Goal: Register for event/course

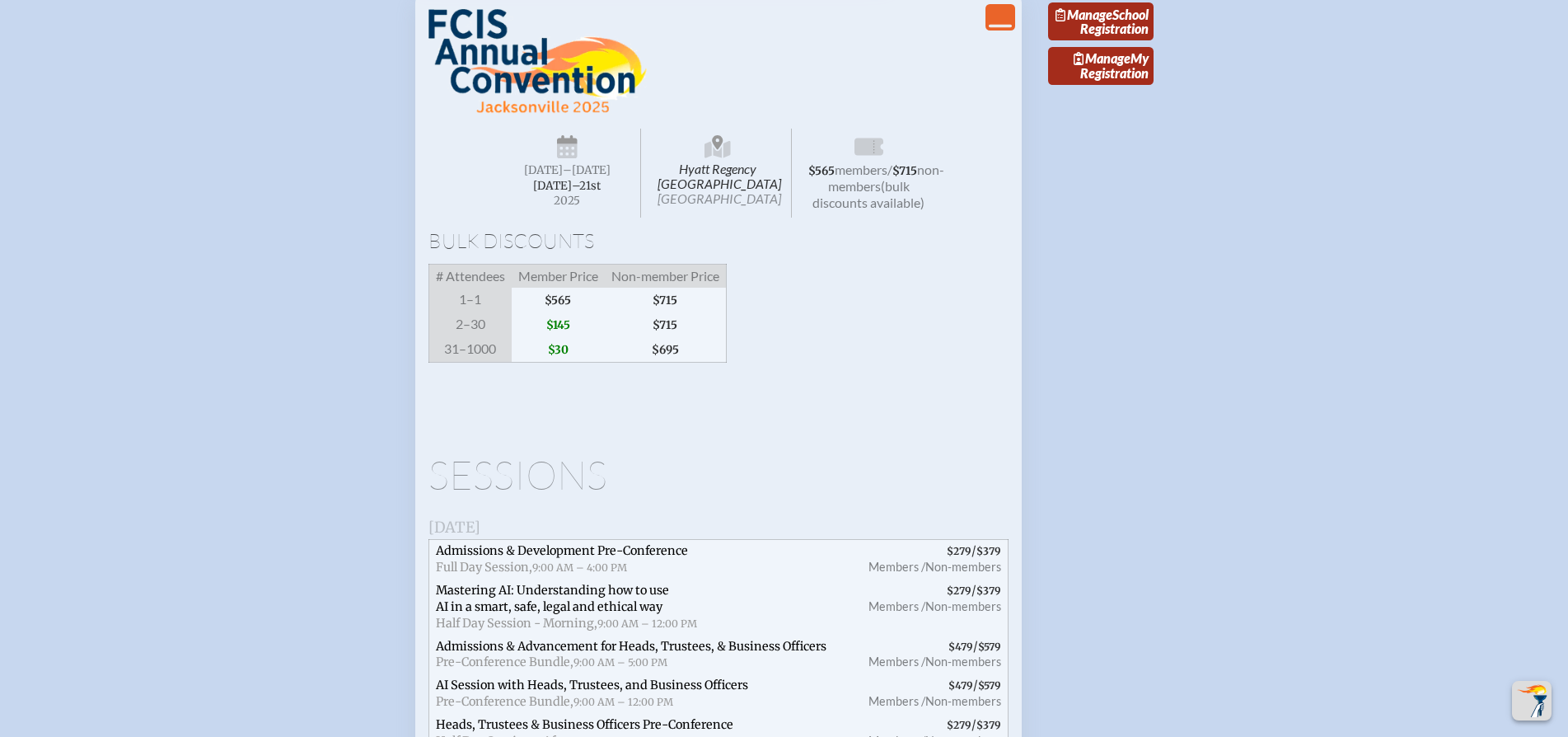
scroll to position [2525, 0]
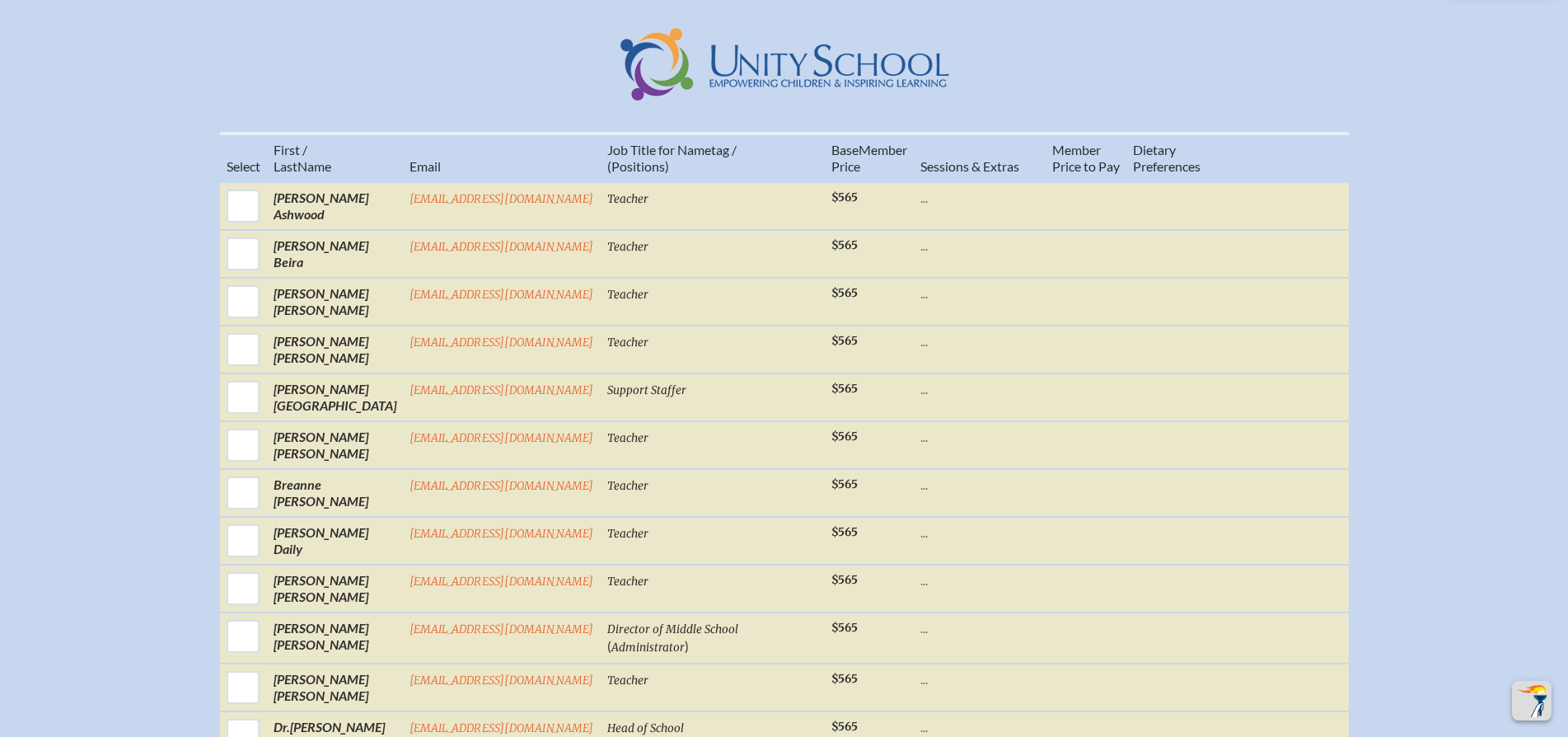
scroll to position [633, 0]
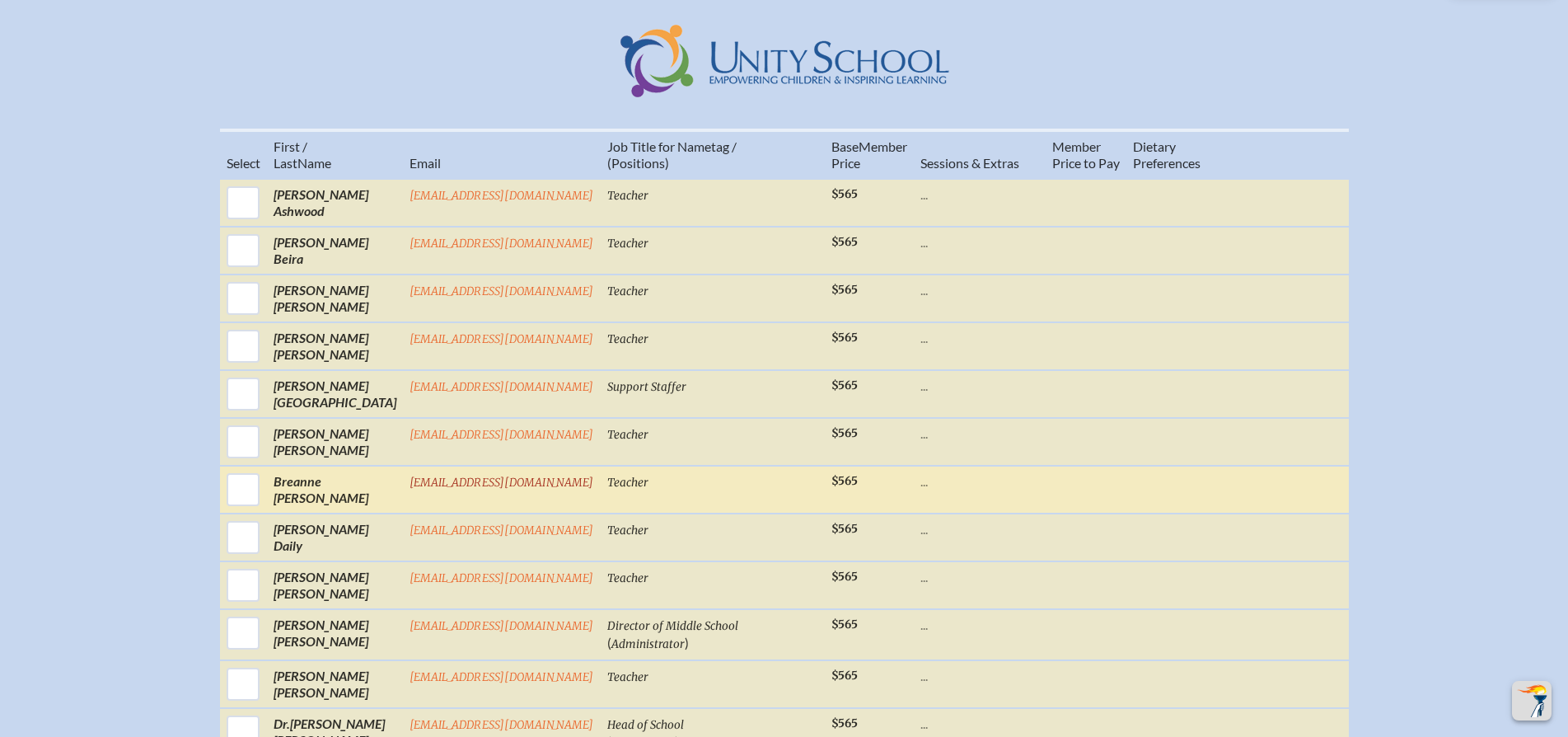
click at [244, 510] on input "checkbox" at bounding box center [243, 489] width 41 height 41
checkbox input "true"
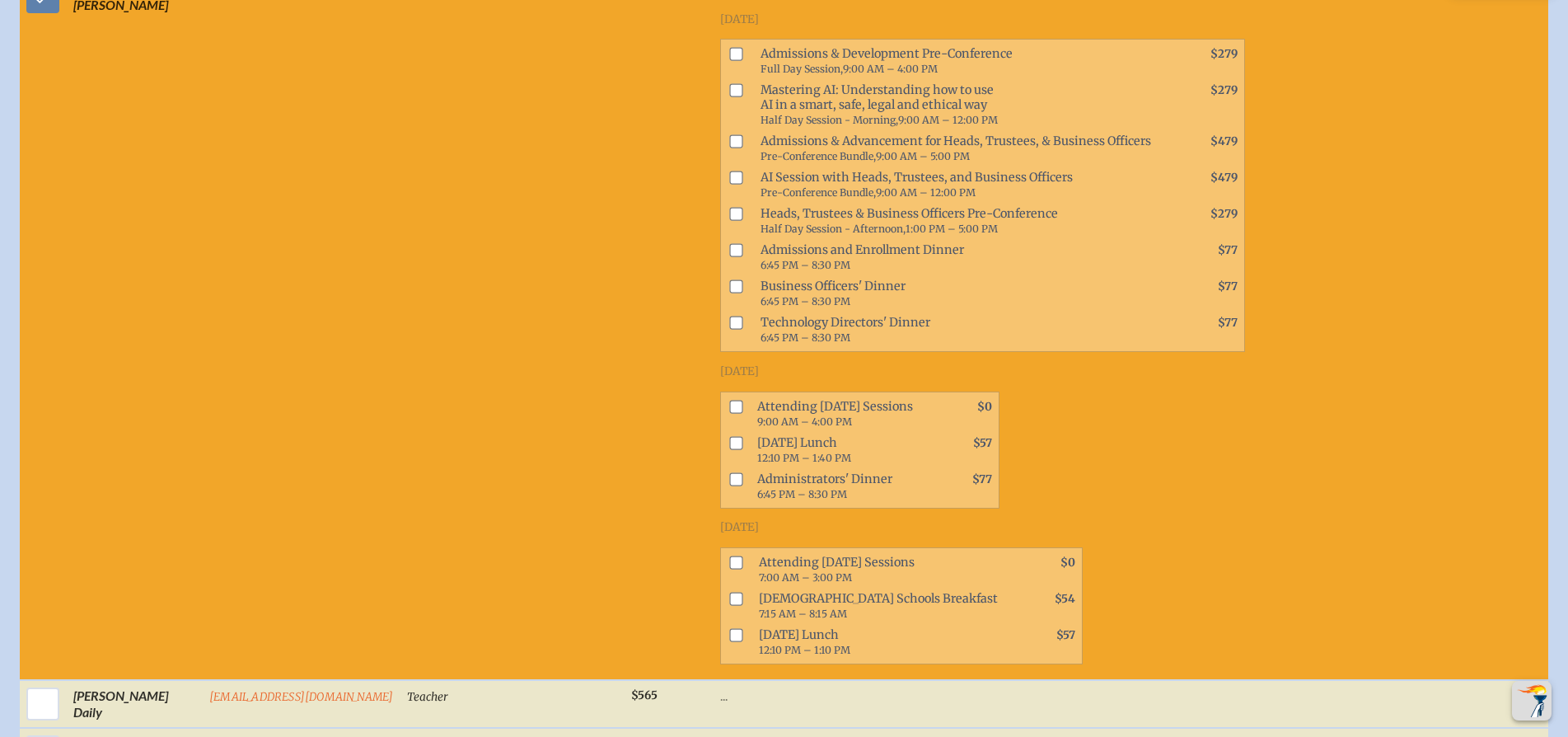
scroll to position [1152, 0]
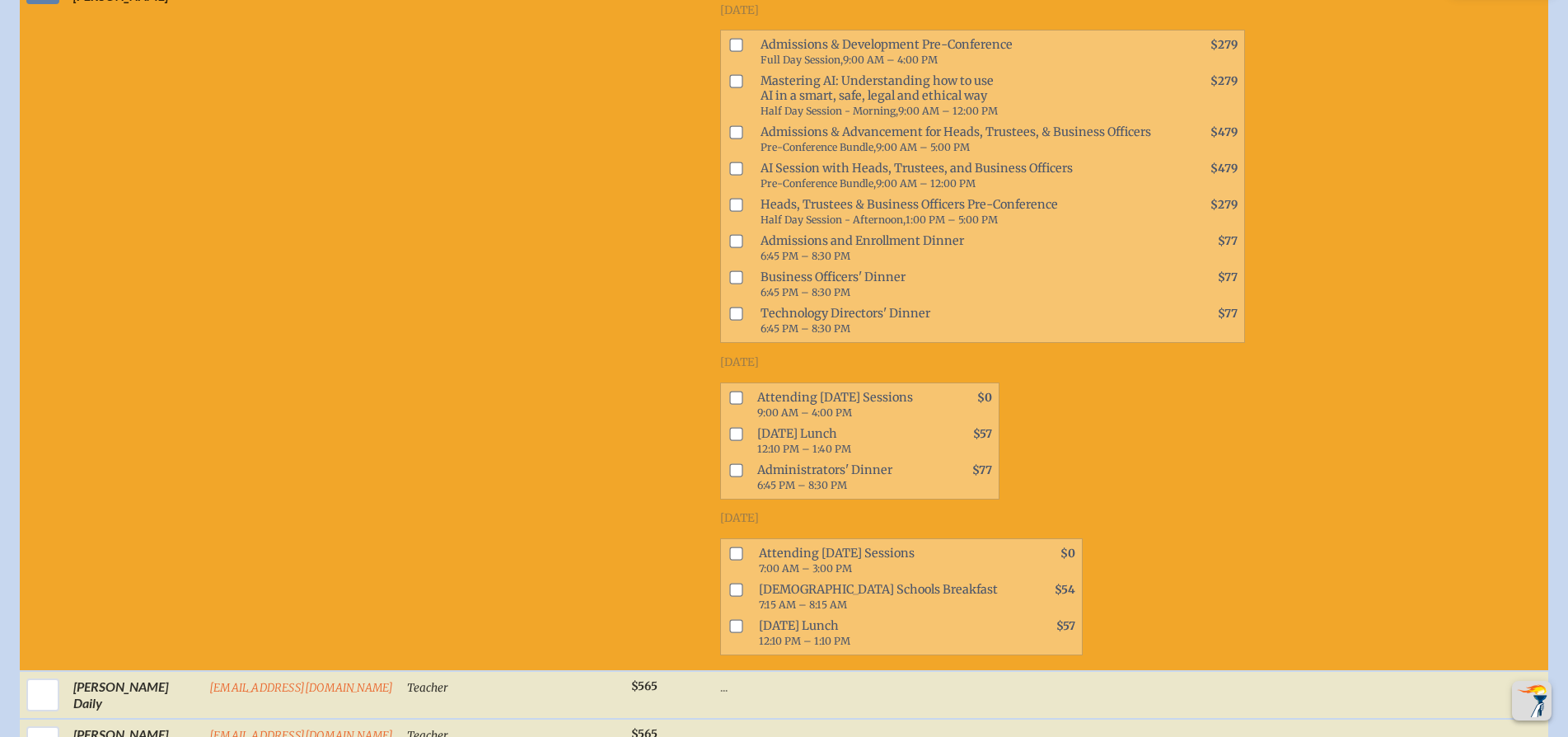
click at [729, 404] on input "checkbox" at bounding box center [736, 397] width 13 height 13
checkbox input "true"
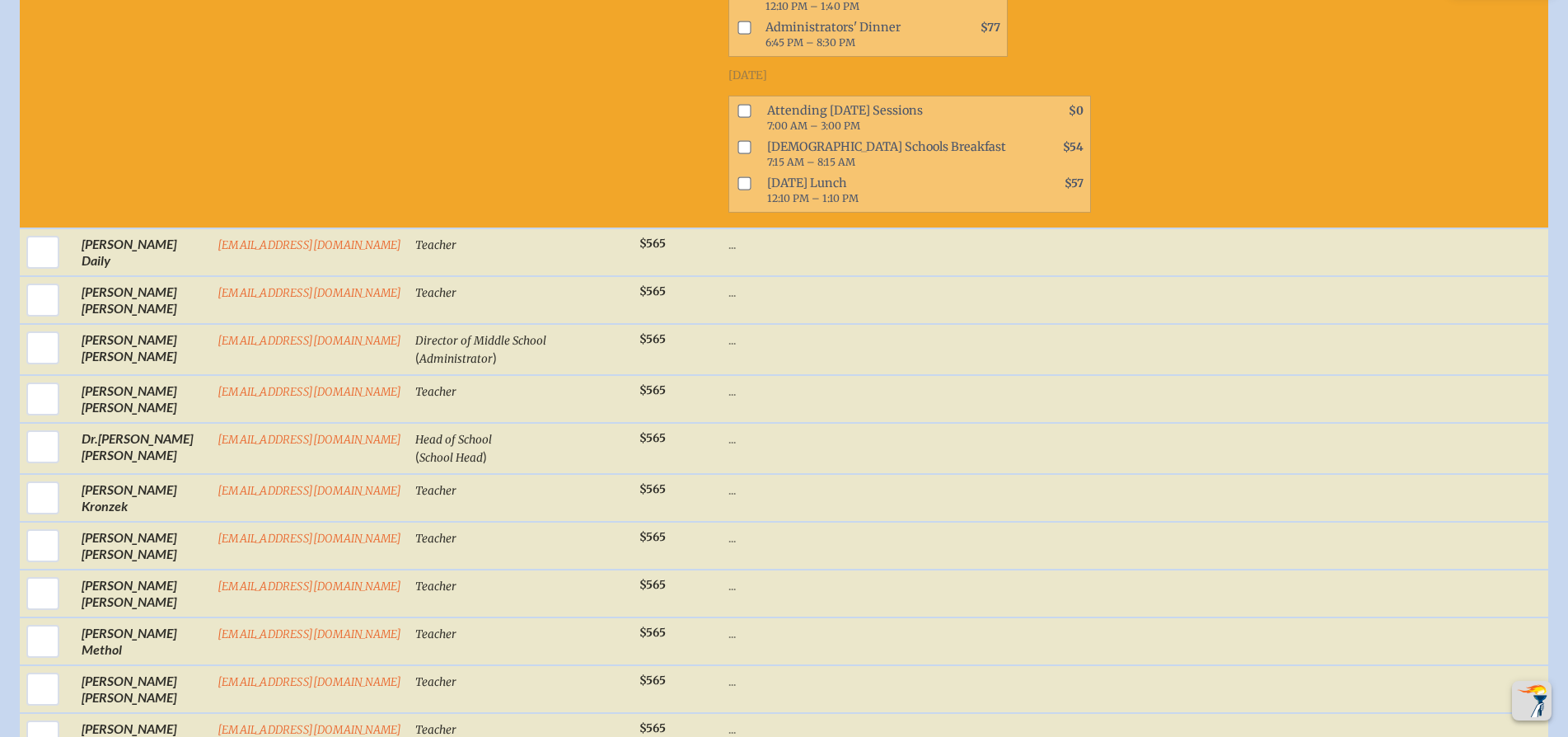
scroll to position [1603, 0]
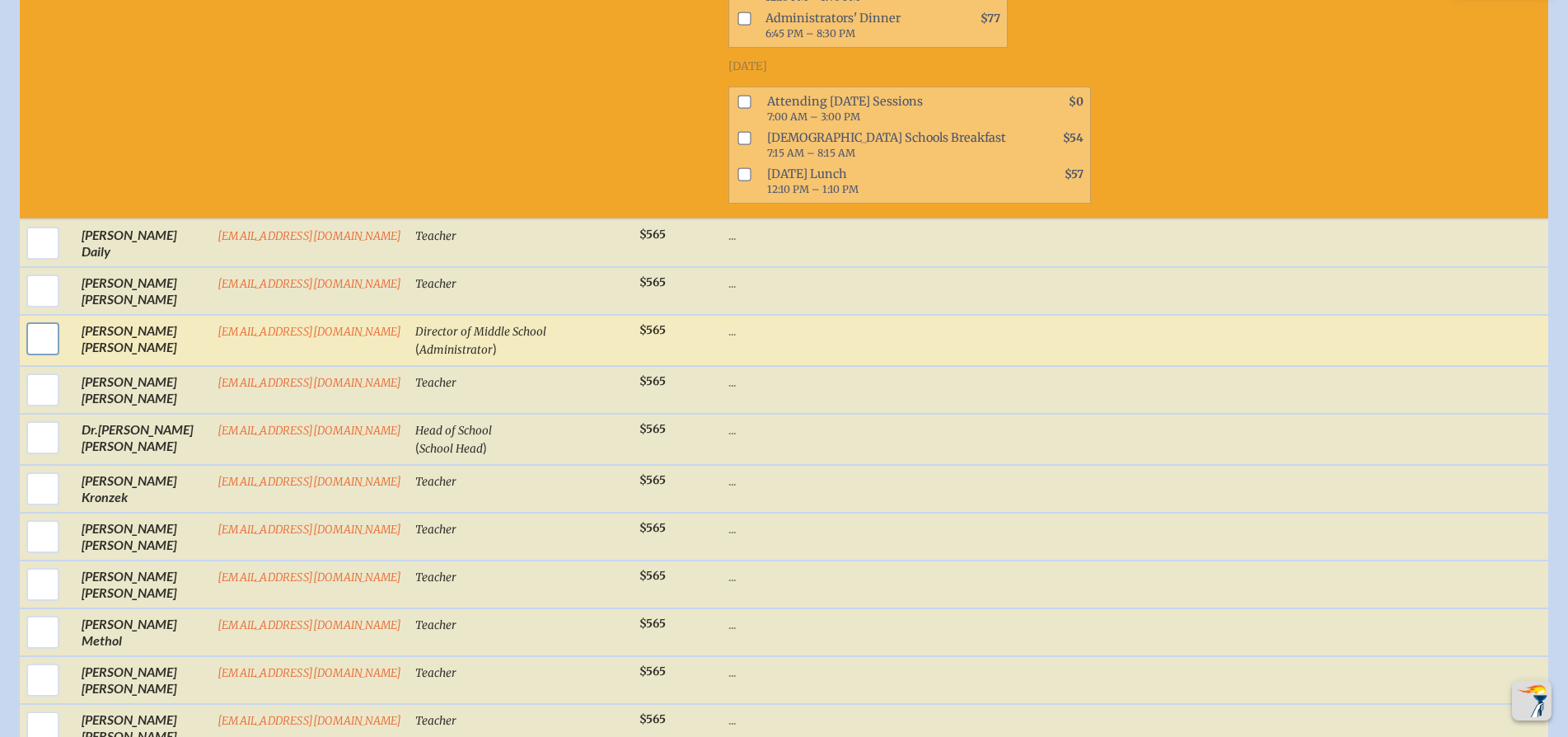
click at [36, 350] on input "checkbox" at bounding box center [43, 338] width 41 height 41
checkbox input "true"
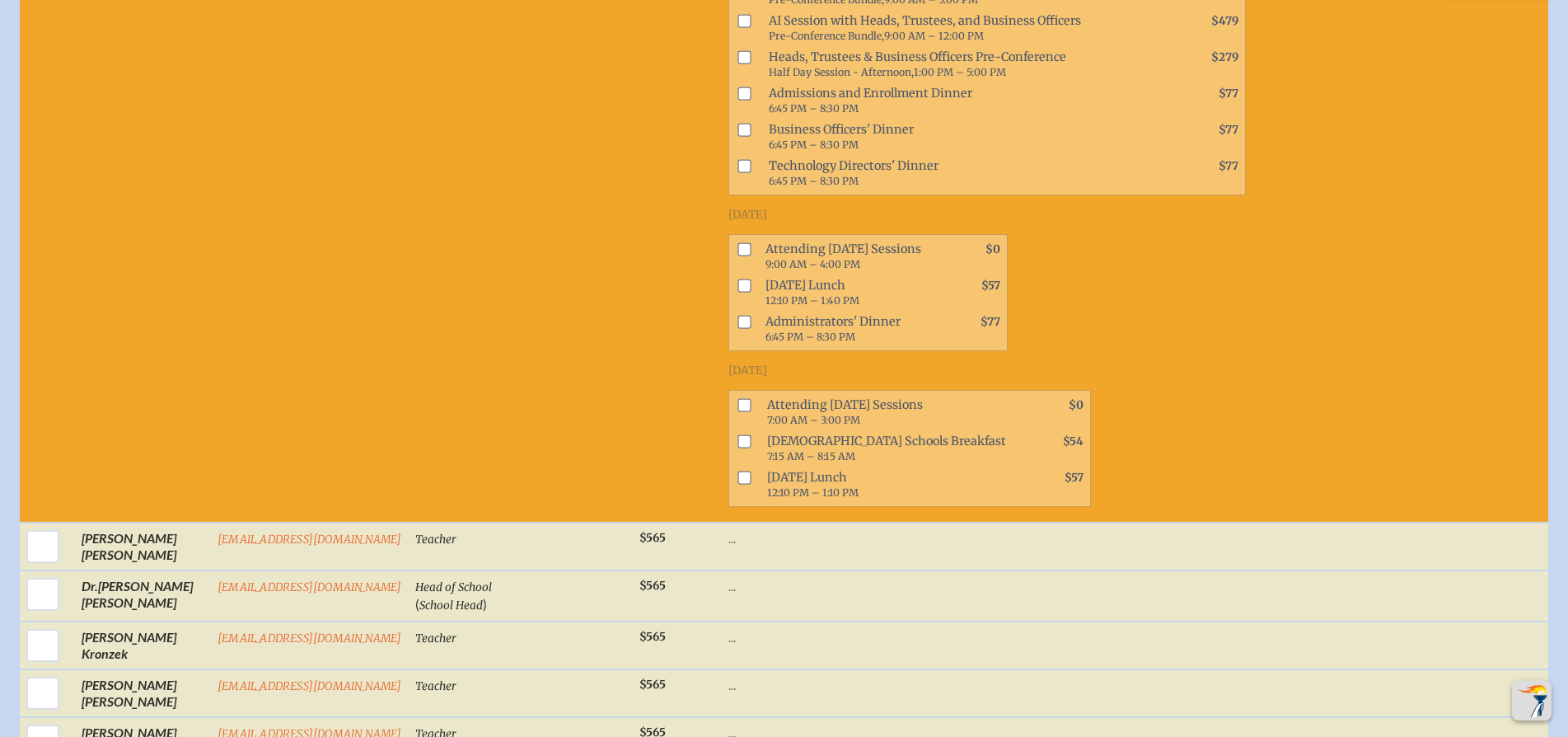
scroll to position [2106, 0]
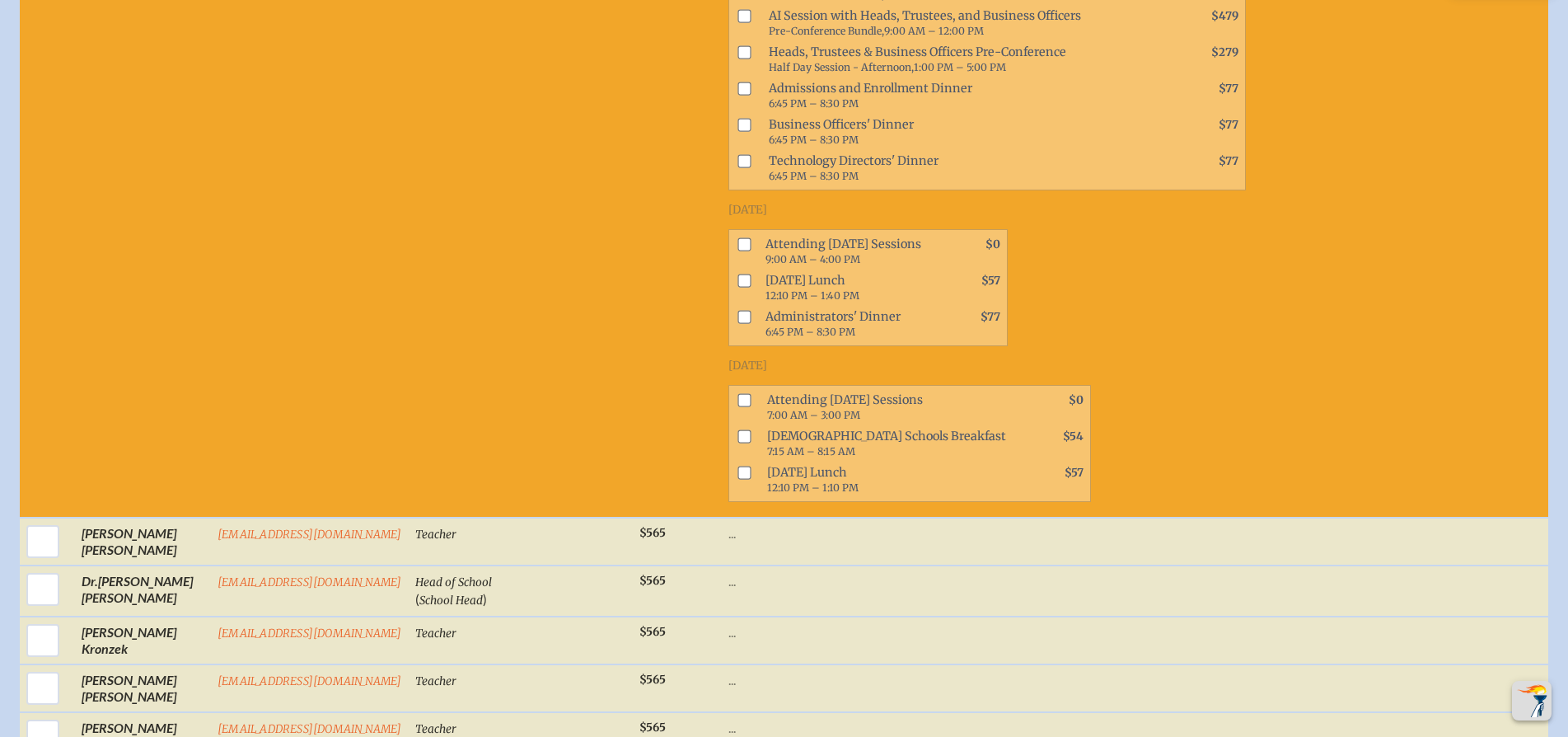
click at [738, 251] on input "checkbox" at bounding box center [744, 245] width 13 height 13
checkbox input "true"
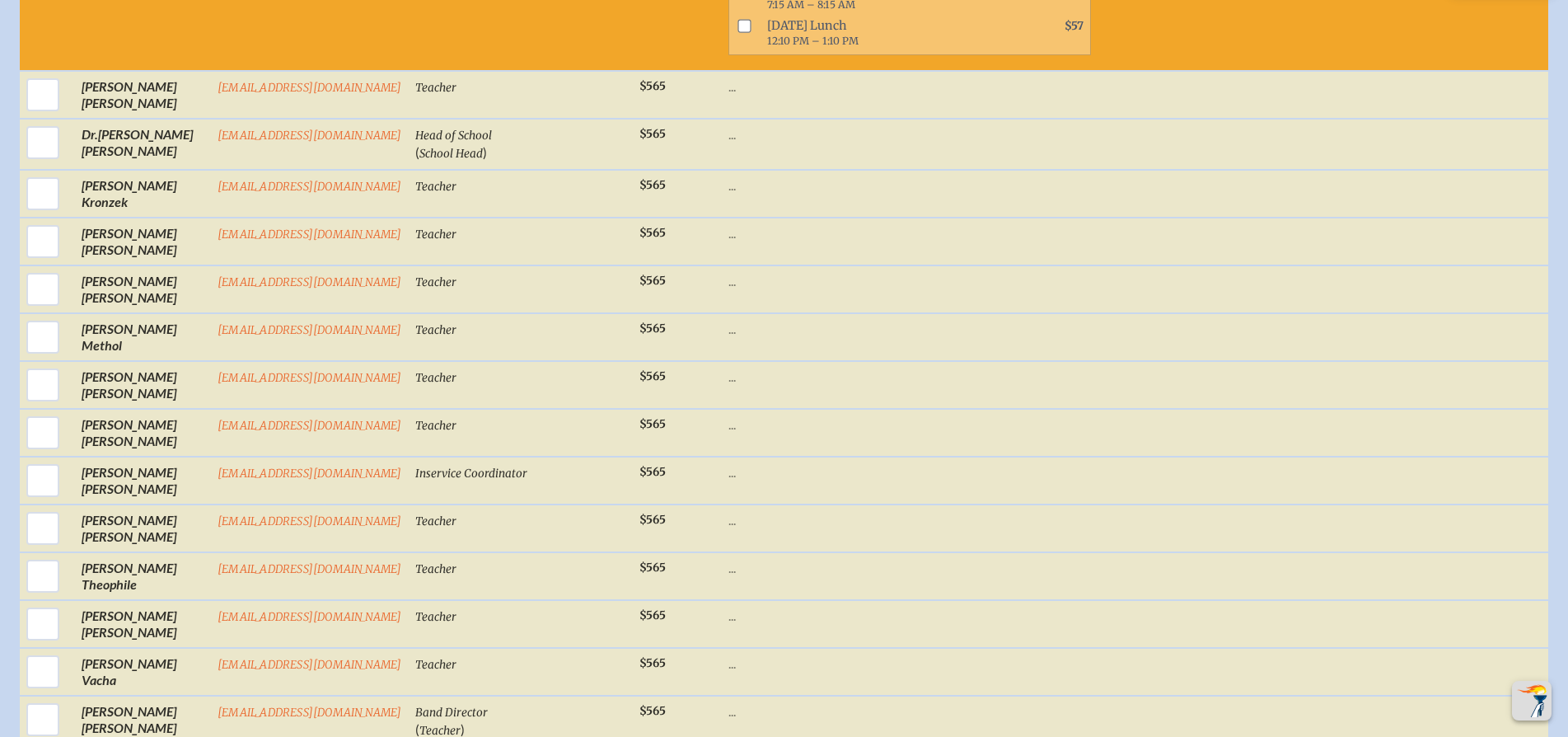
scroll to position [2559, 0]
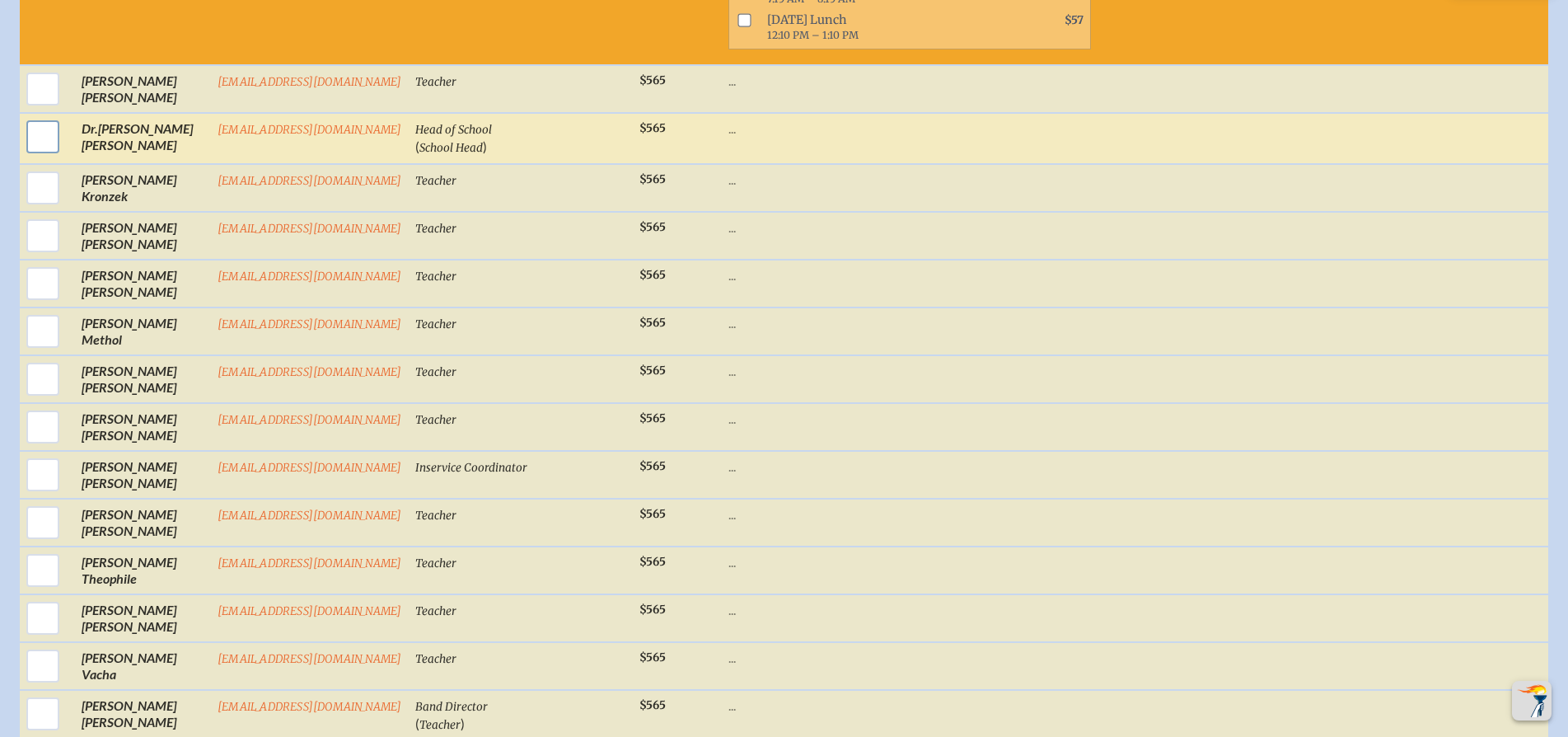
click at [39, 157] on input "checkbox" at bounding box center [43, 137] width 41 height 41
checkbox input "true"
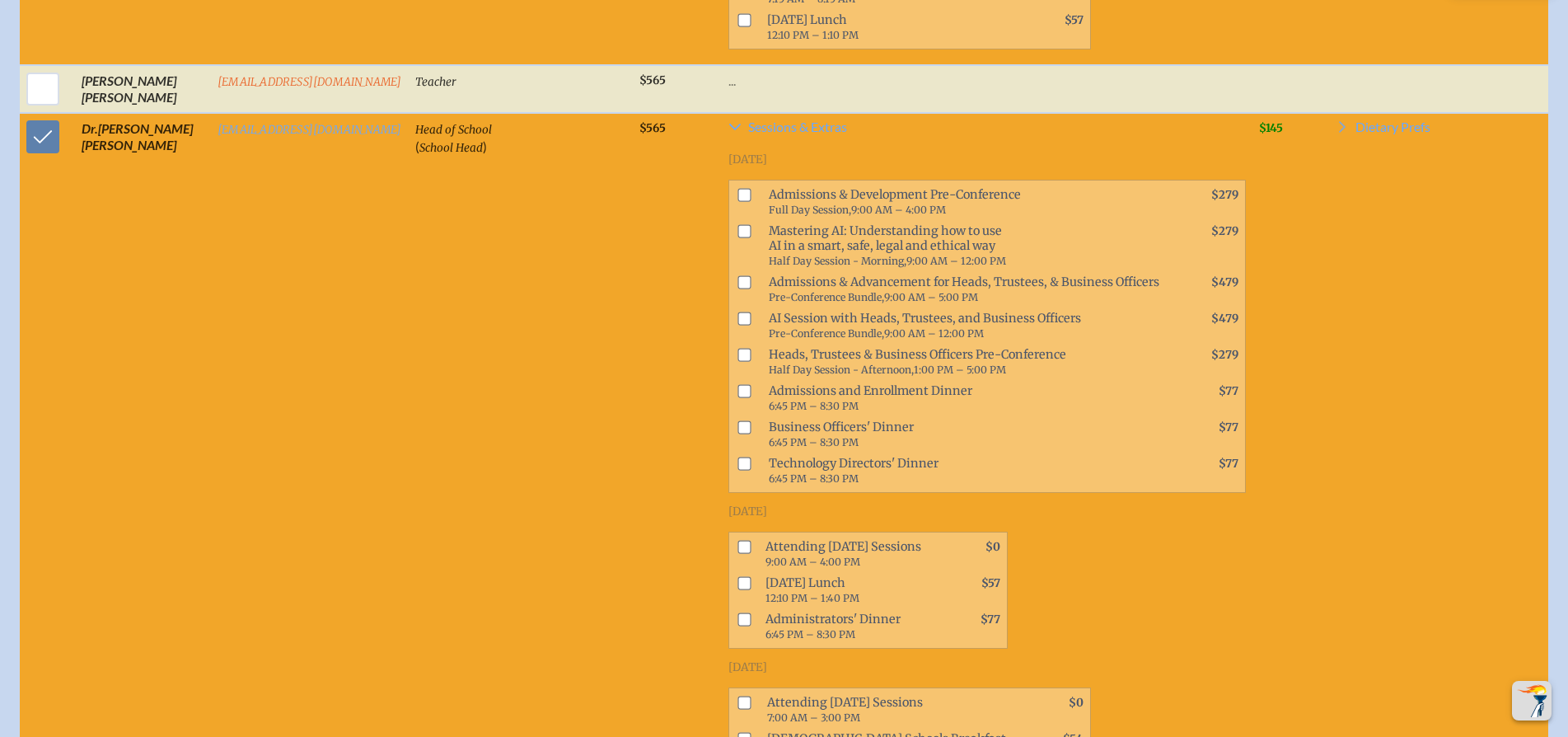
click at [738, 553] on input "checkbox" at bounding box center [744, 547] width 13 height 13
checkbox input "true"
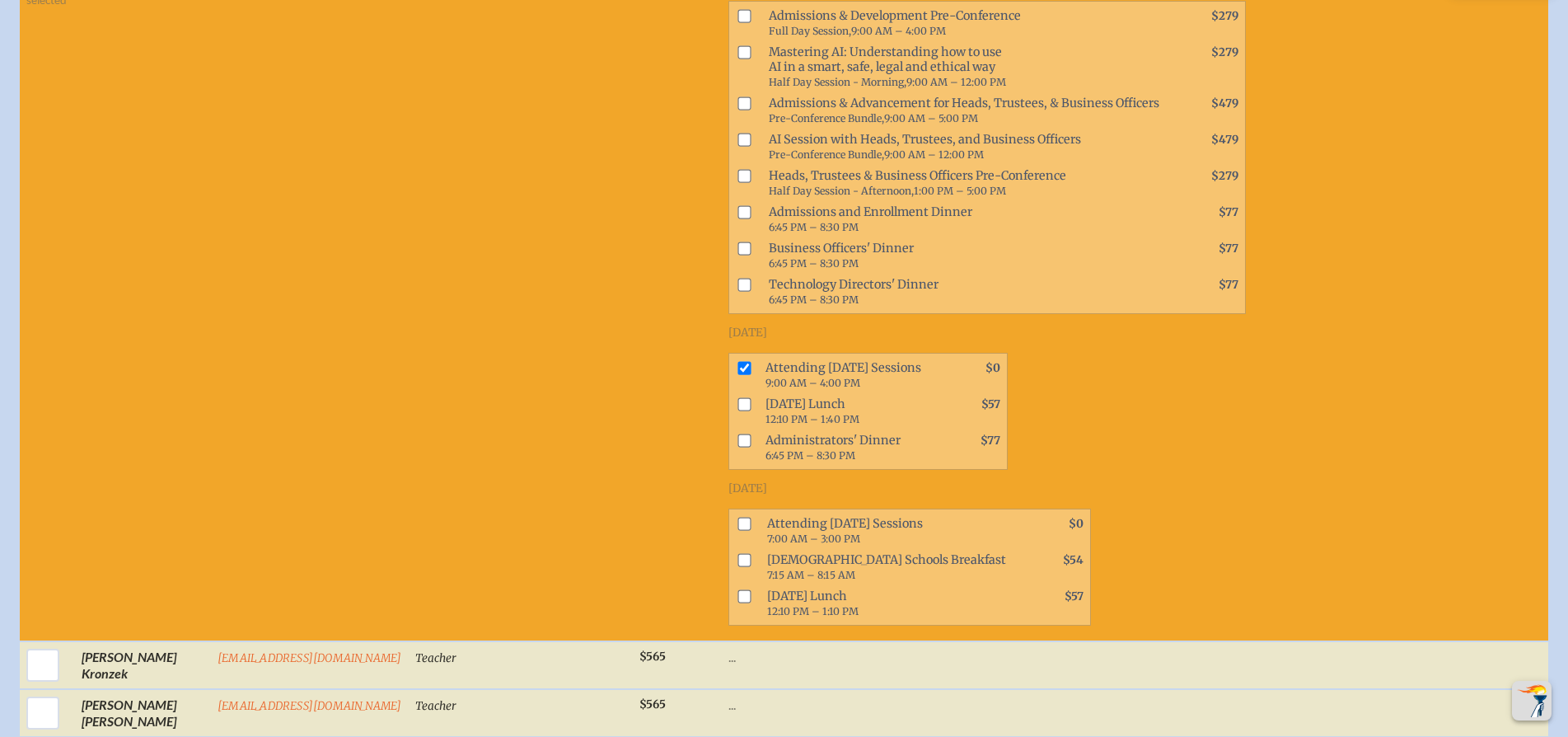
scroll to position [2899, 0]
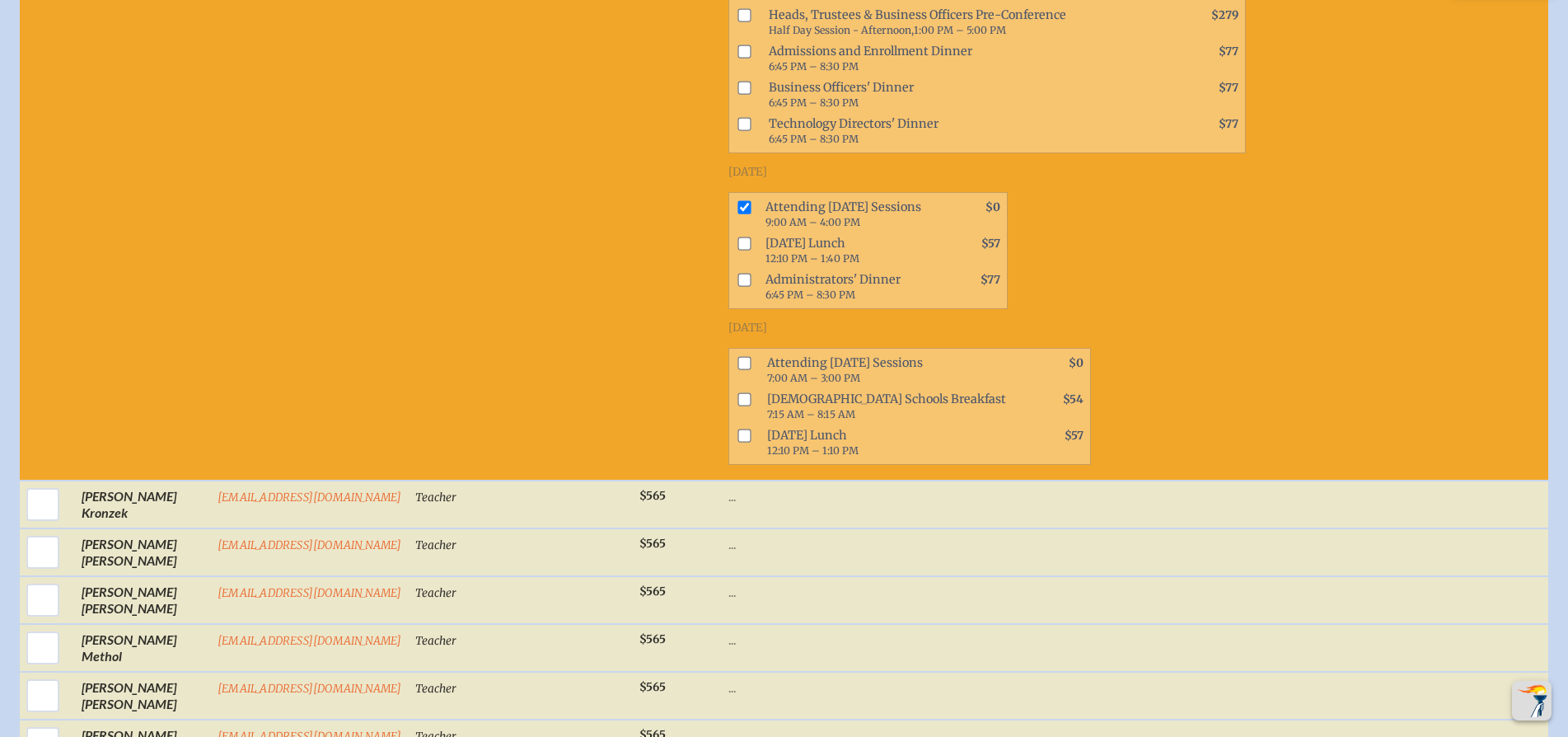
click at [738, 369] on input "checkbox" at bounding box center [744, 363] width 13 height 13
checkbox input "true"
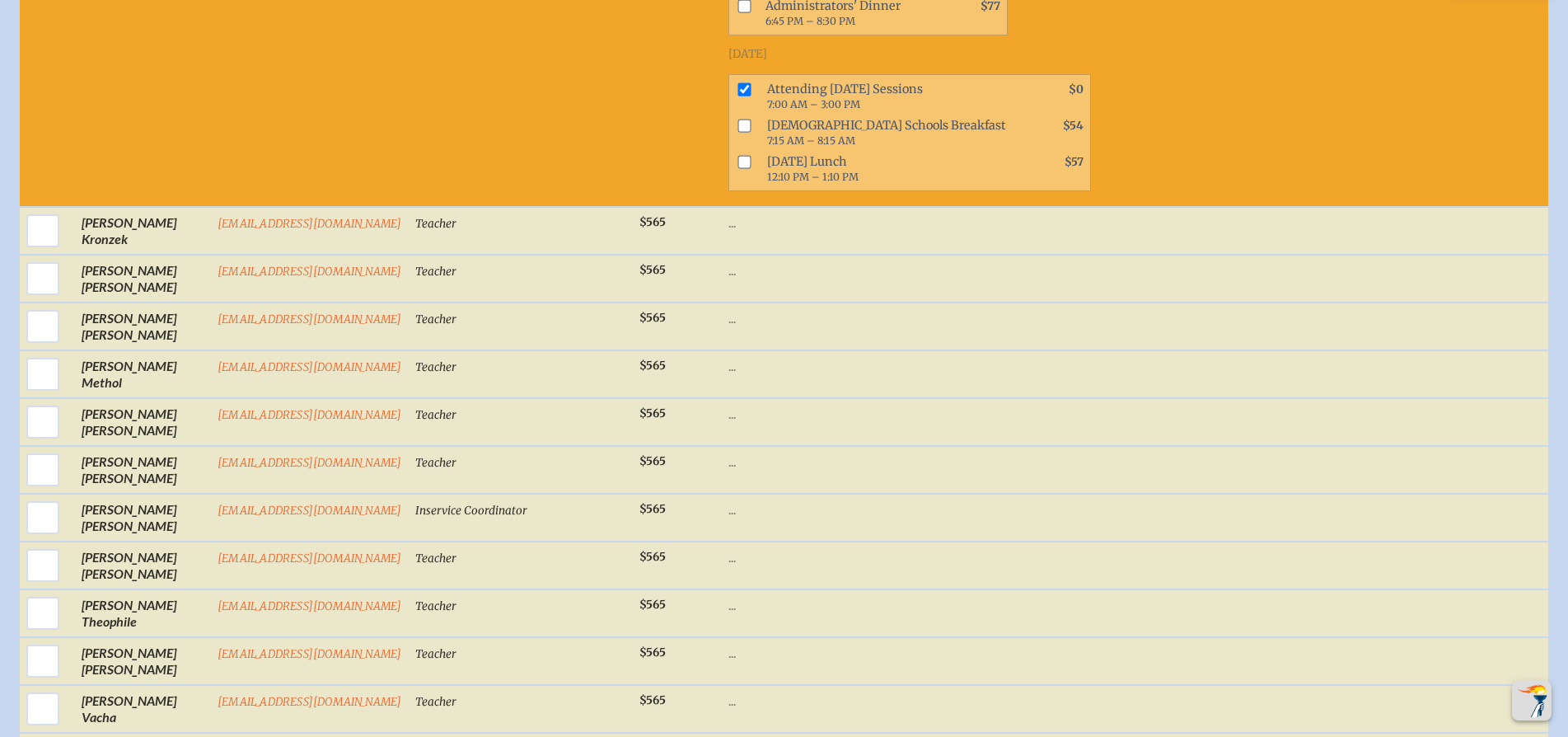
scroll to position [3214, 0]
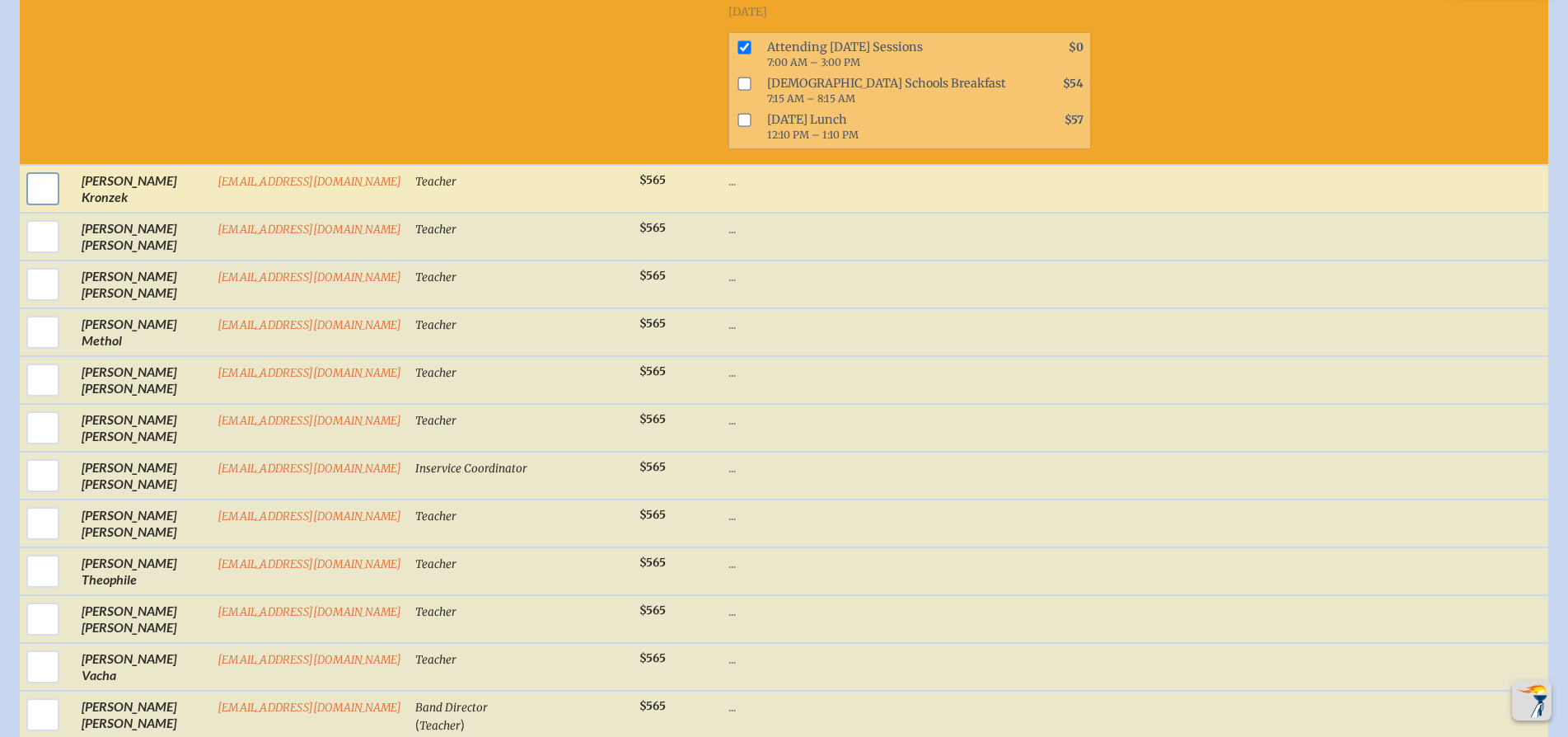
click at [30, 208] on input "checkbox" at bounding box center [43, 188] width 41 height 41
checkbox input "true"
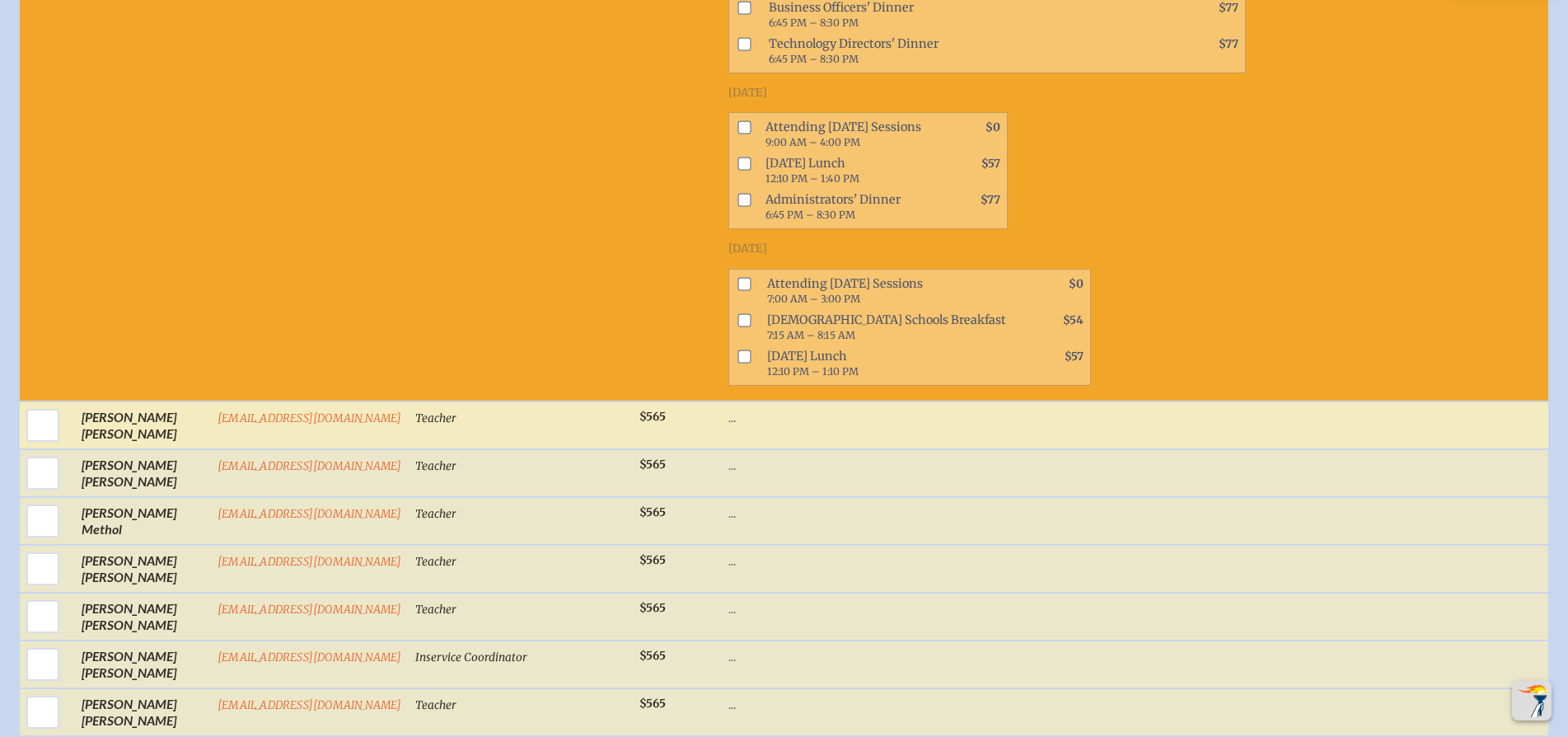
scroll to position [3712, 0]
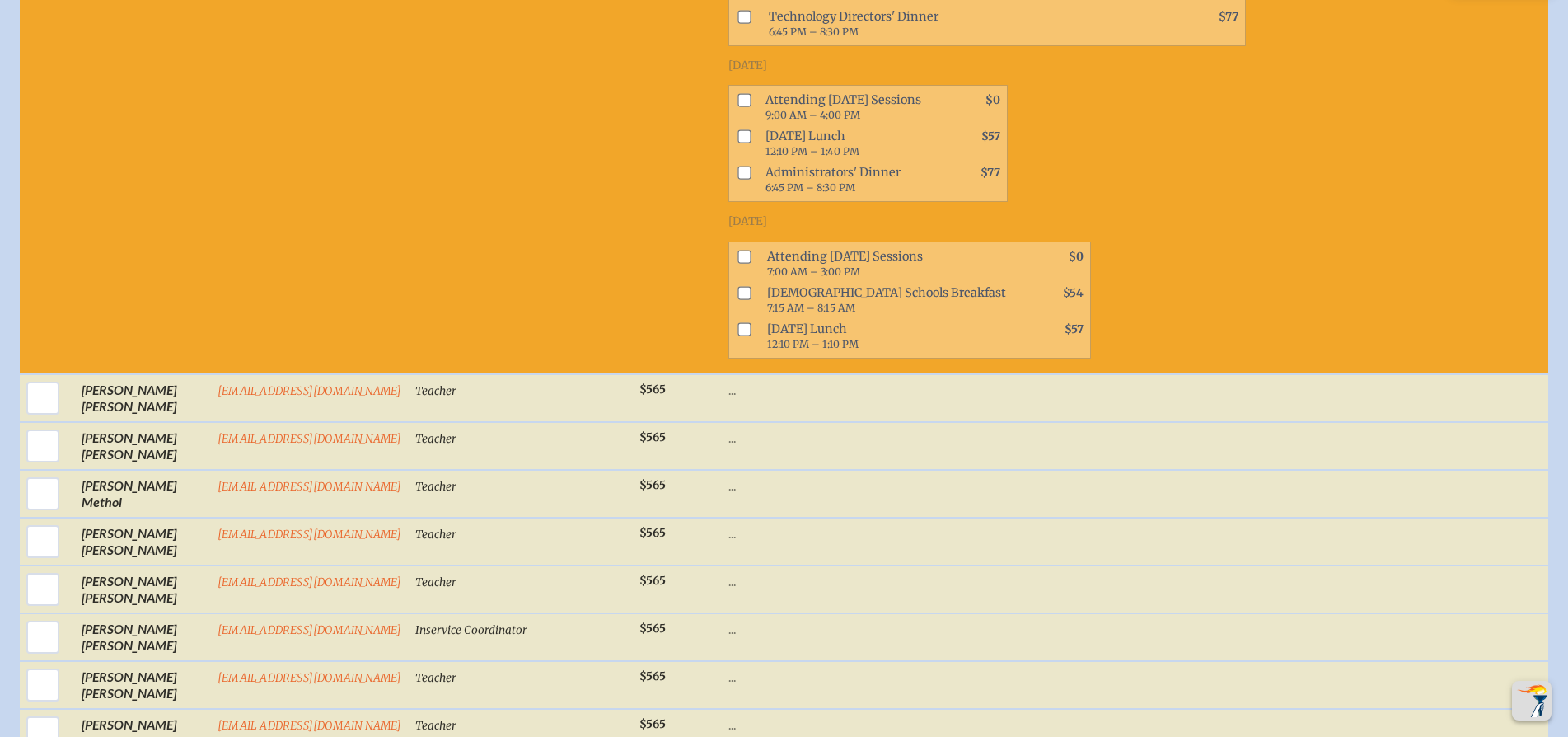
click at [738, 263] on input "checkbox" at bounding box center [744, 256] width 13 height 13
checkbox input "true"
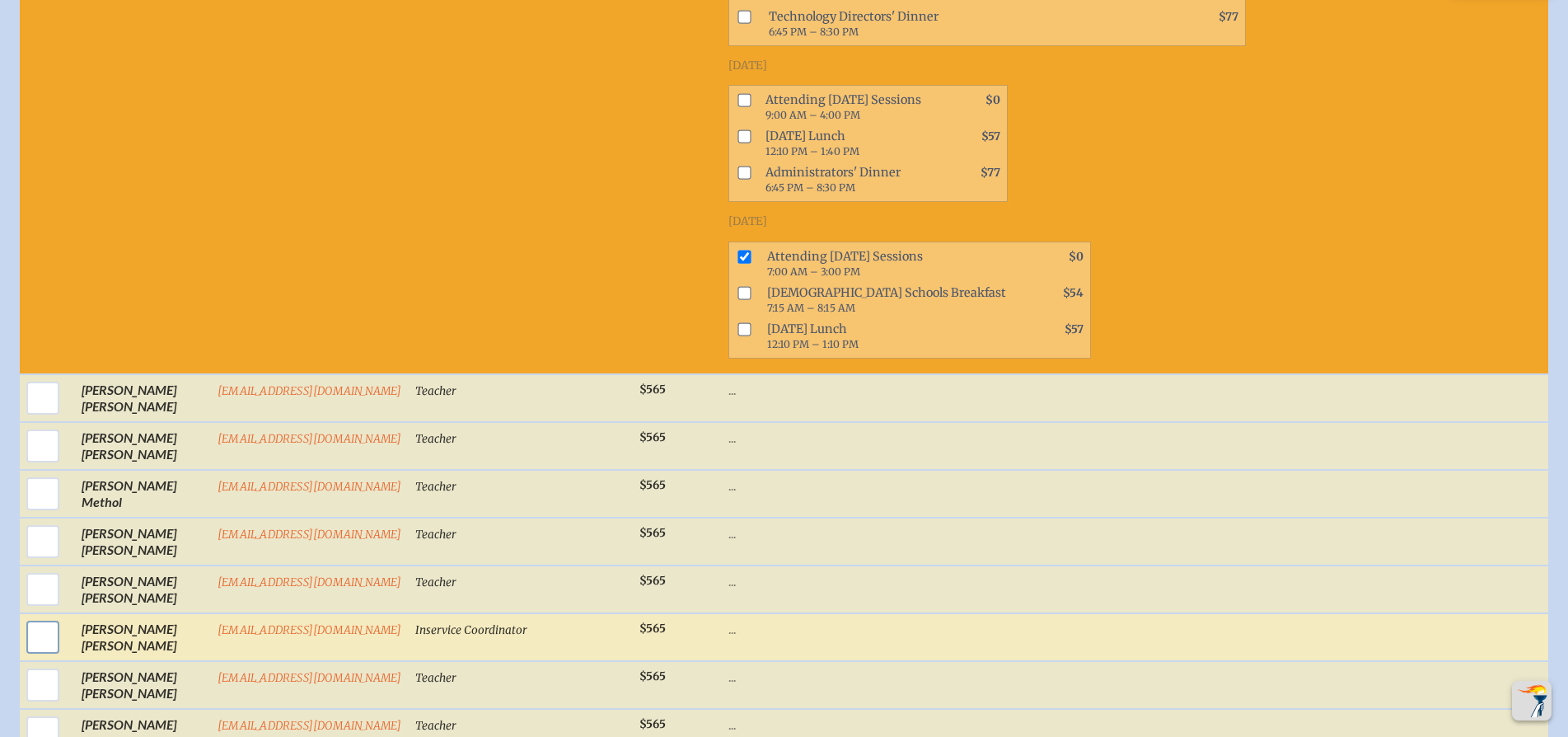
click at [28, 652] on input "checkbox" at bounding box center [43, 636] width 41 height 41
checkbox input "true"
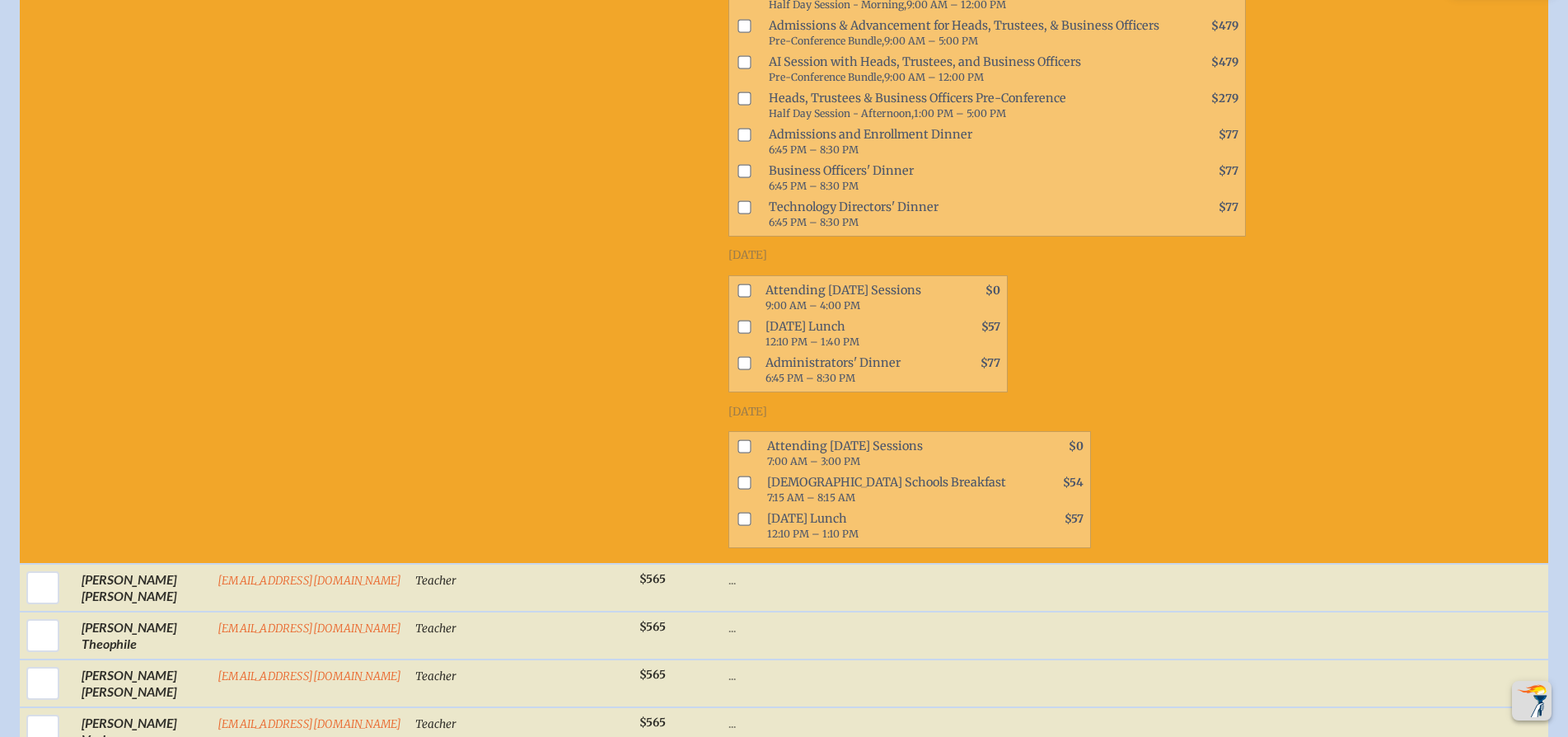
scroll to position [4482, 0]
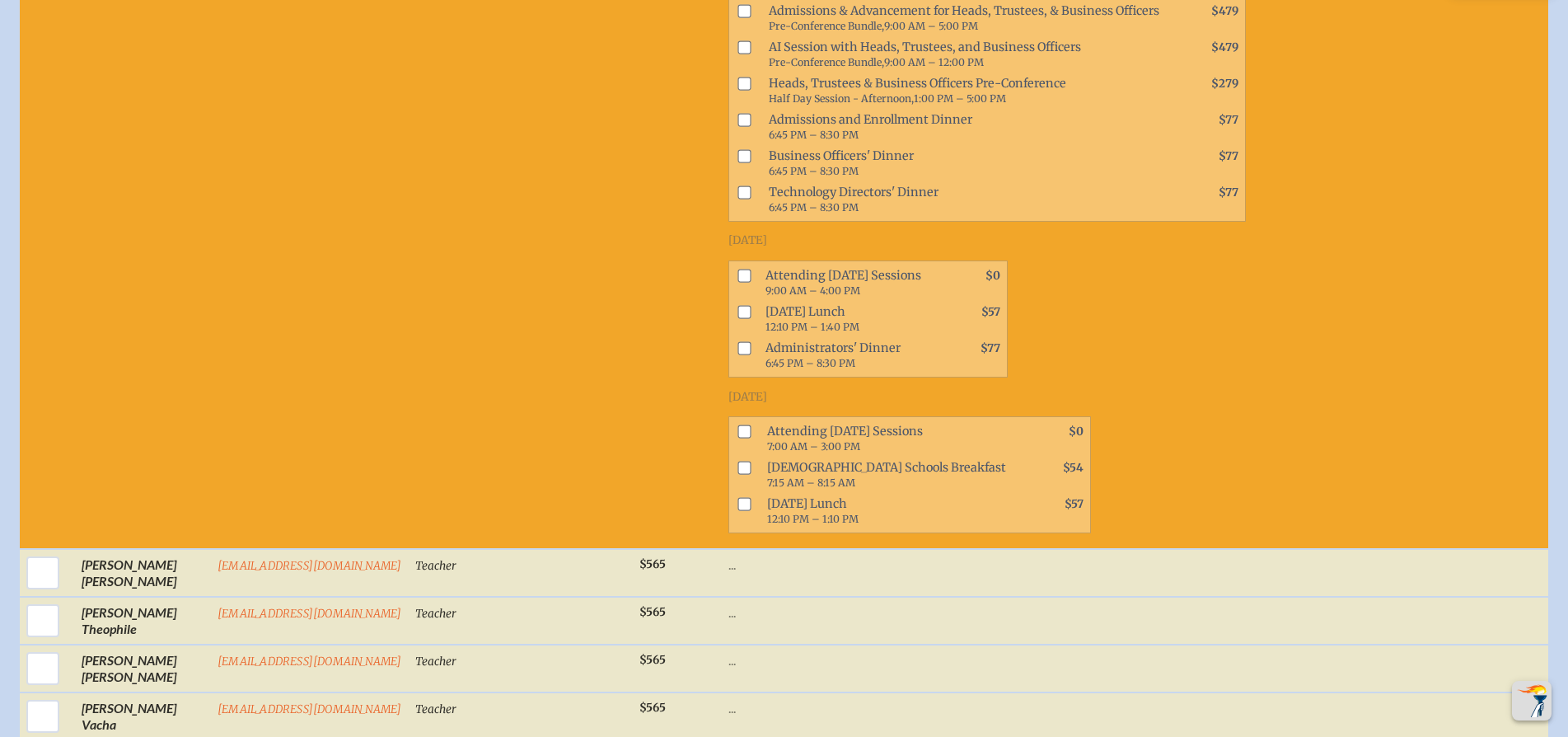
click at [738, 282] on input "checkbox" at bounding box center [744, 276] width 13 height 13
checkbox input "true"
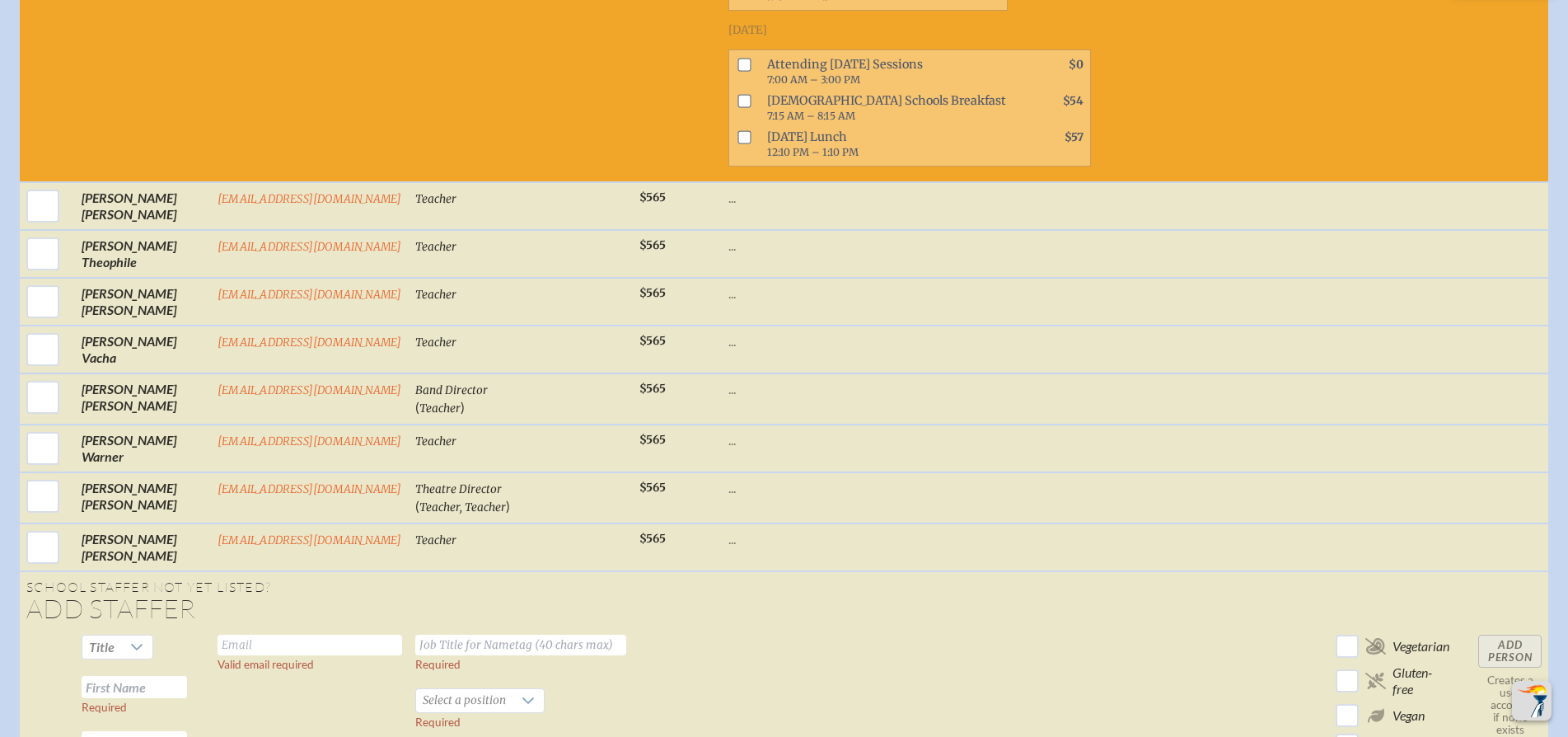
scroll to position [4857, 0]
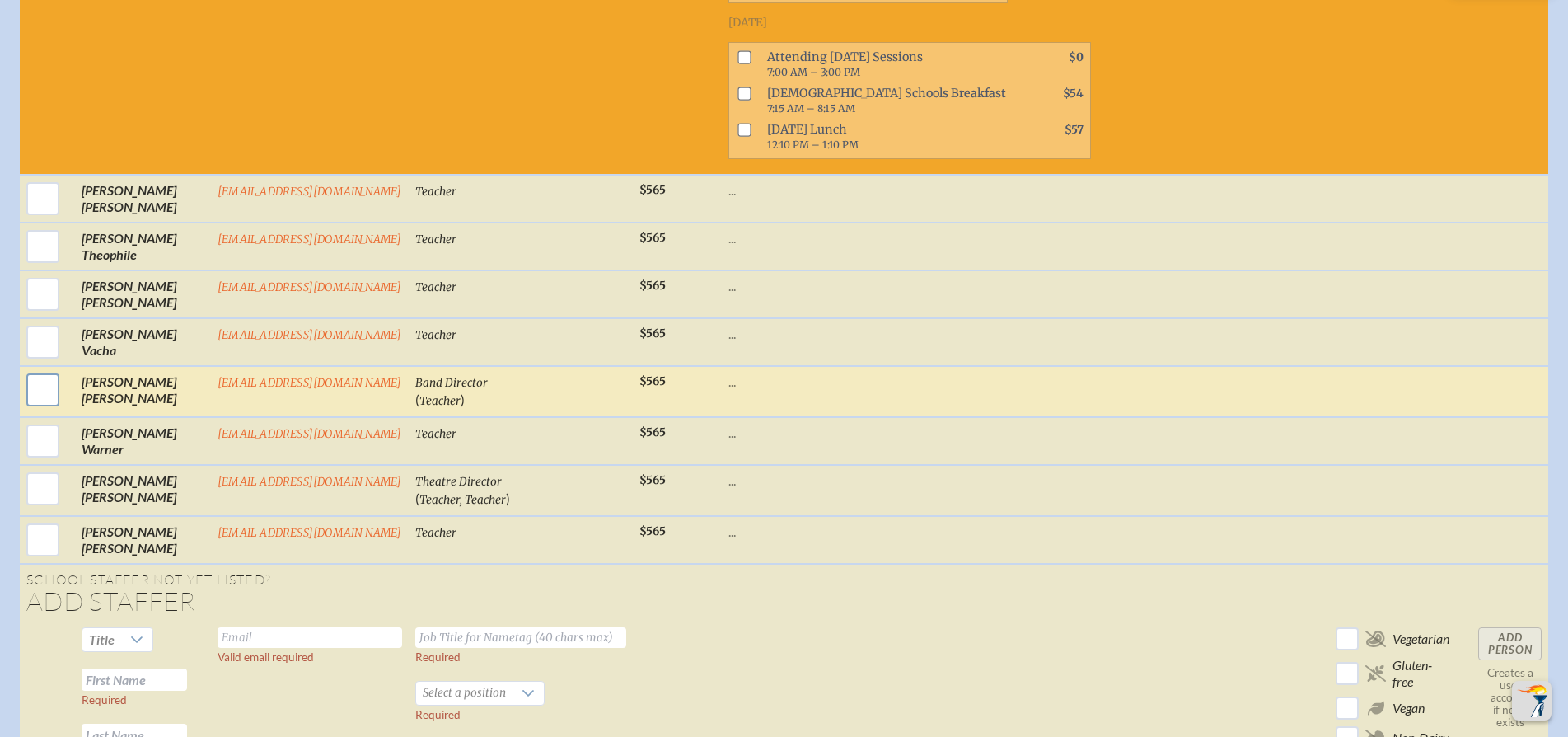
click at [27, 405] on input "checkbox" at bounding box center [43, 389] width 41 height 41
checkbox input "true"
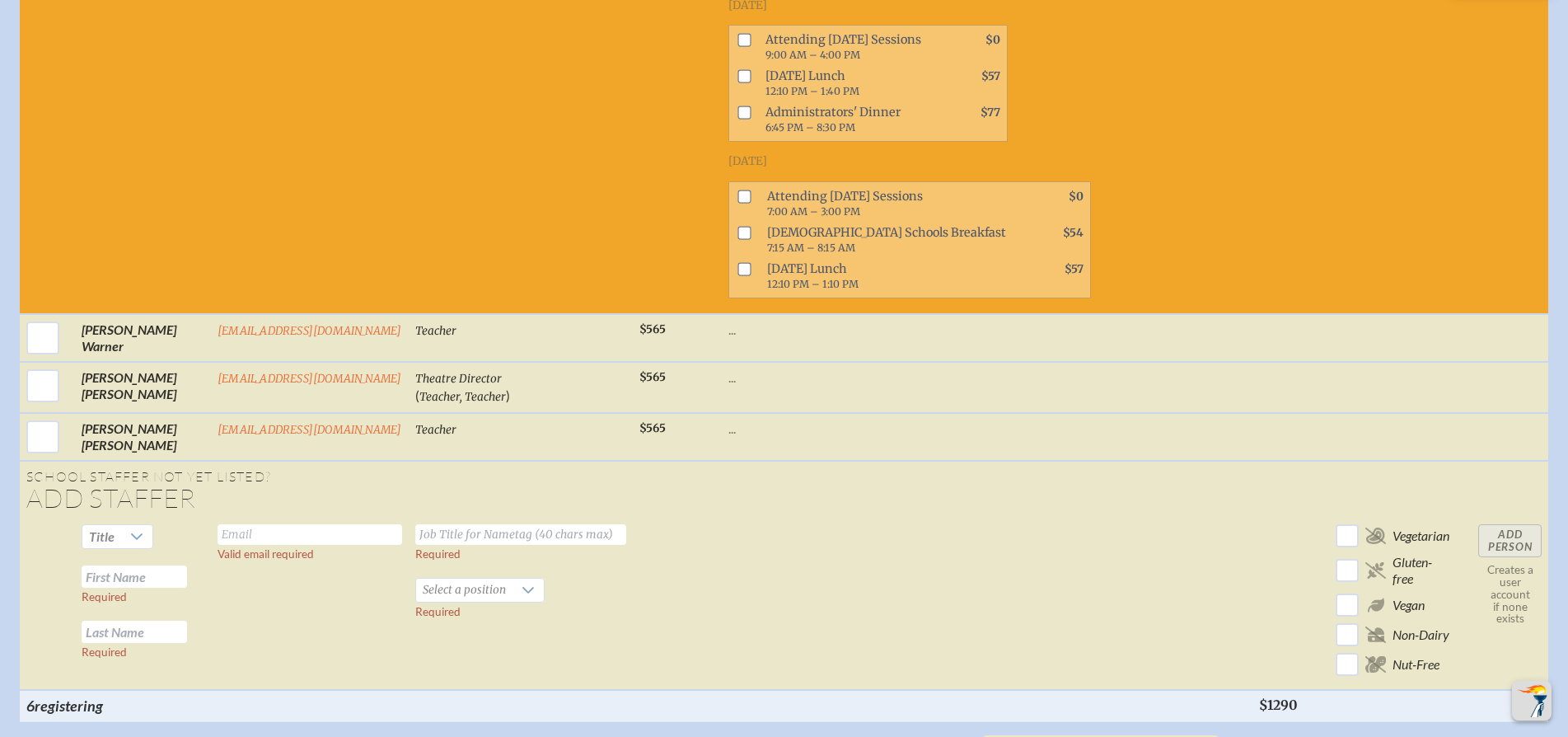
scroll to position [5641, 0]
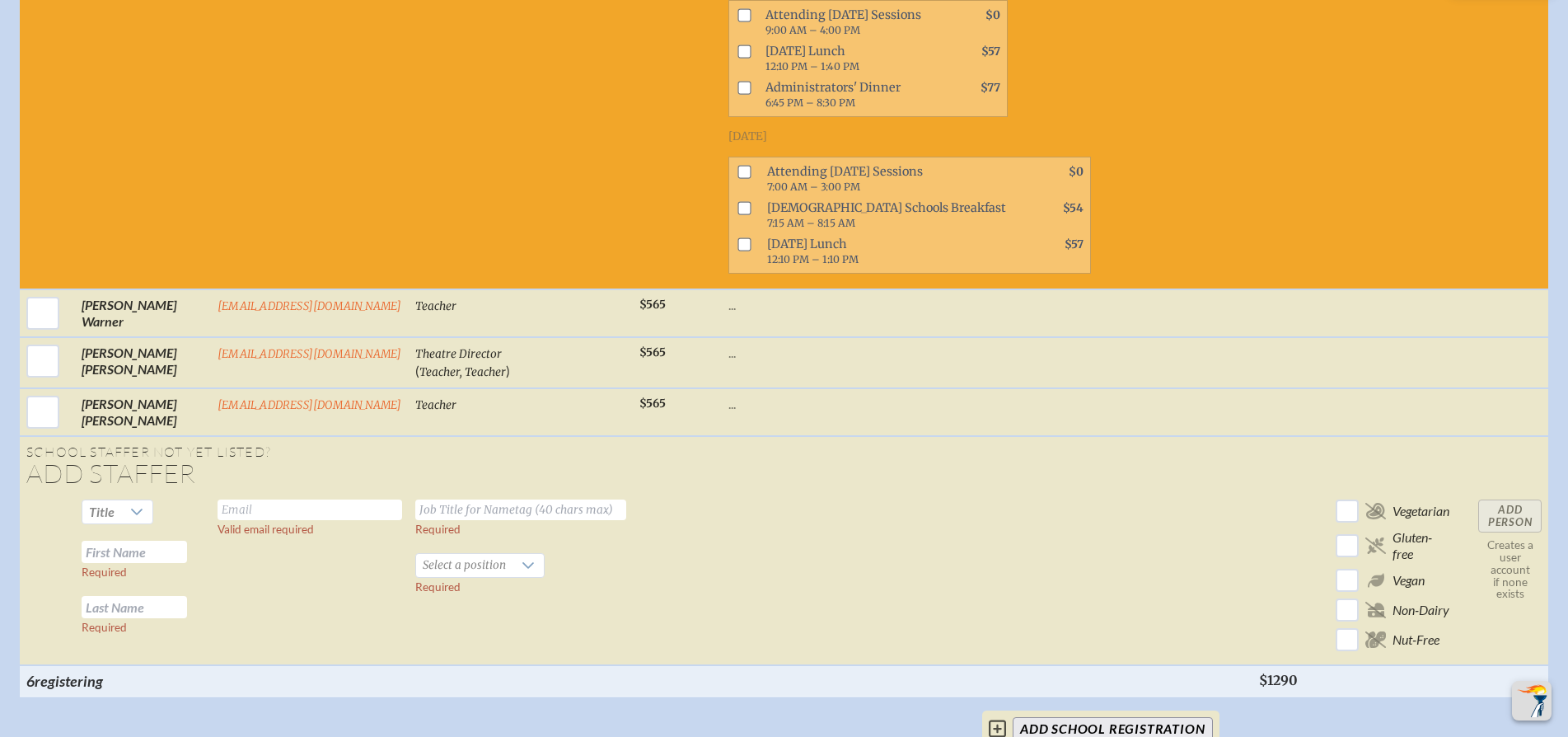
click at [738, 178] on input "checkbox" at bounding box center [744, 172] width 13 height 13
checkbox input "true"
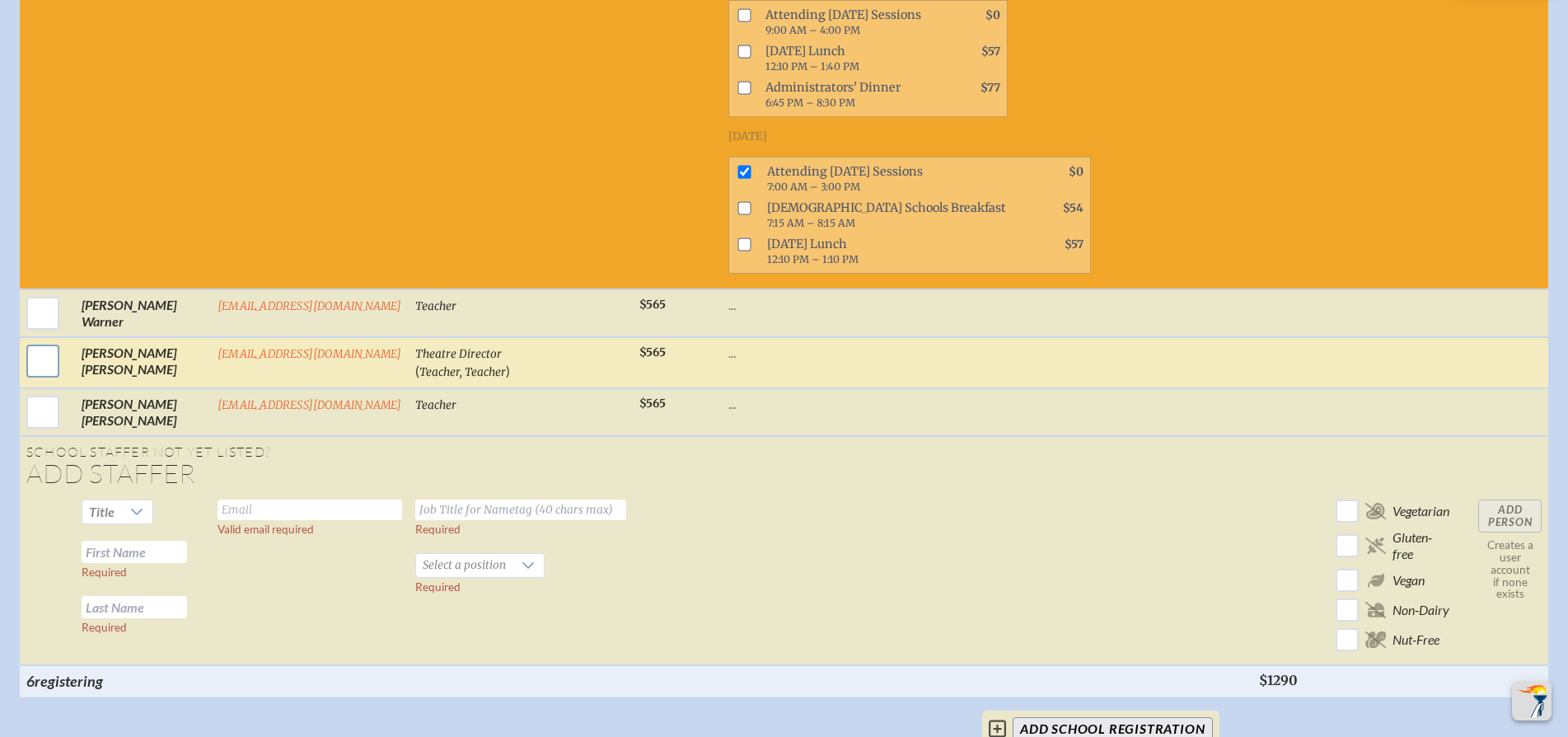
click at [28, 372] on input "checkbox" at bounding box center [43, 360] width 41 height 41
checkbox input "true"
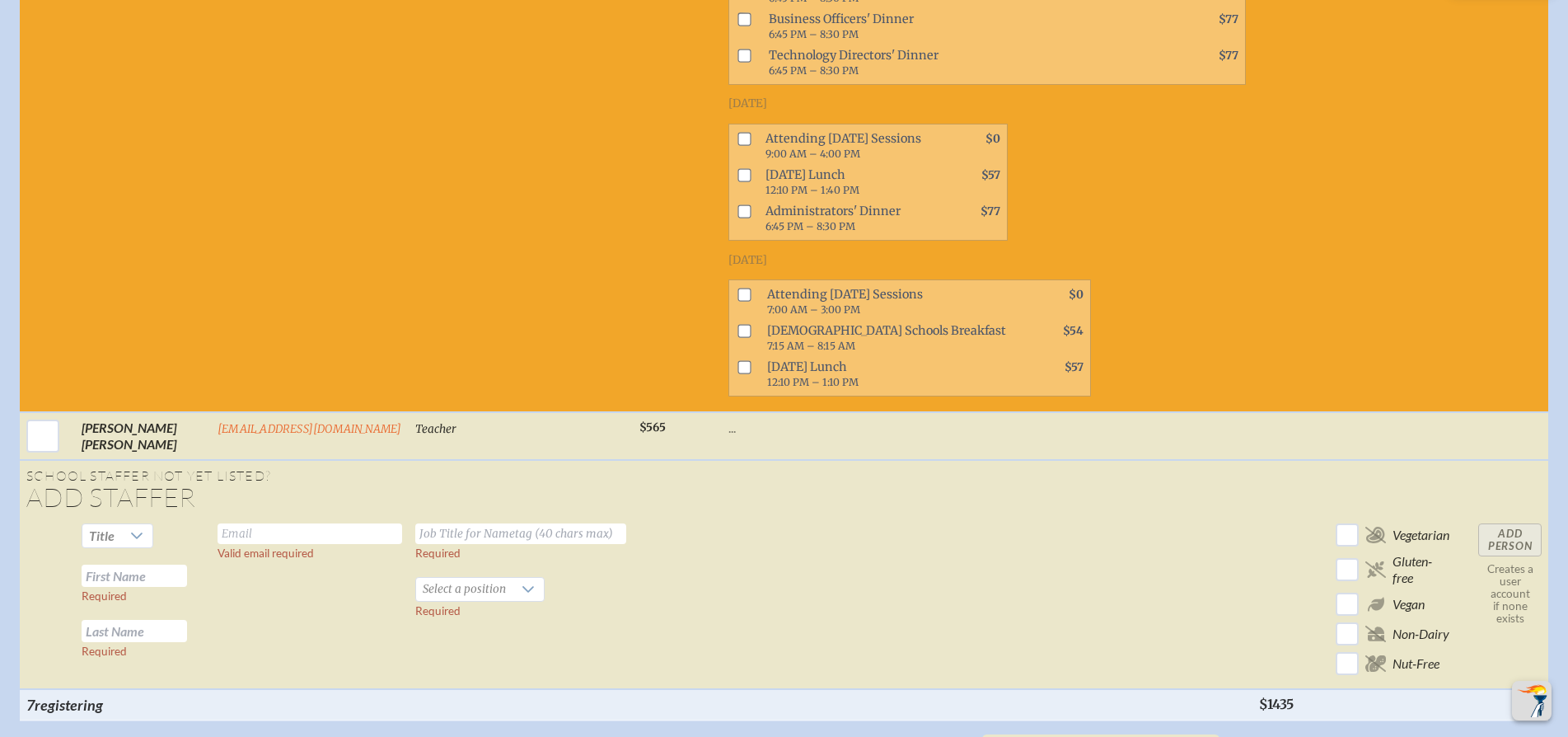
scroll to position [6290, 0]
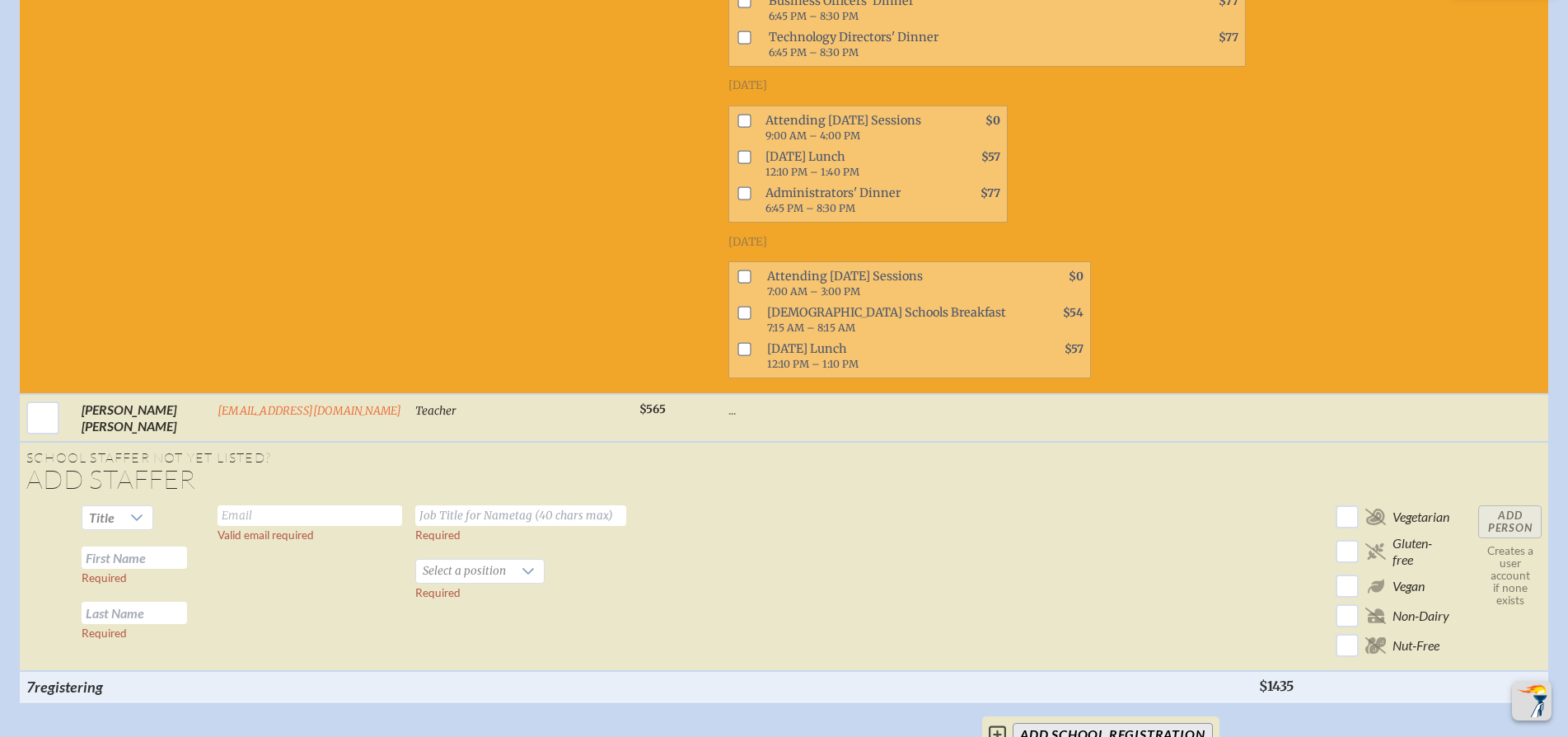
click at [738, 284] on input "checkbox" at bounding box center [744, 277] width 13 height 13
checkbox input "true"
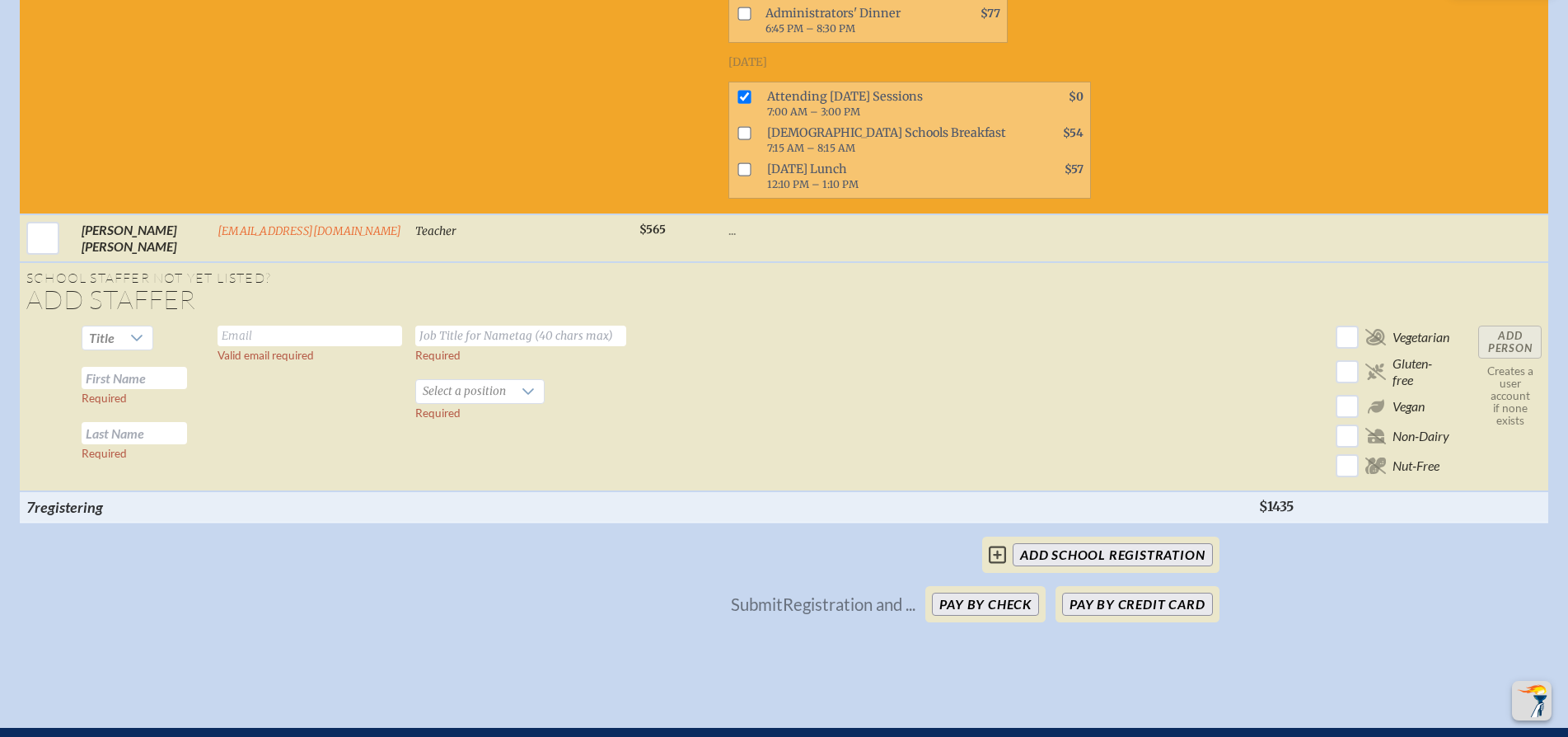
scroll to position [6496, 0]
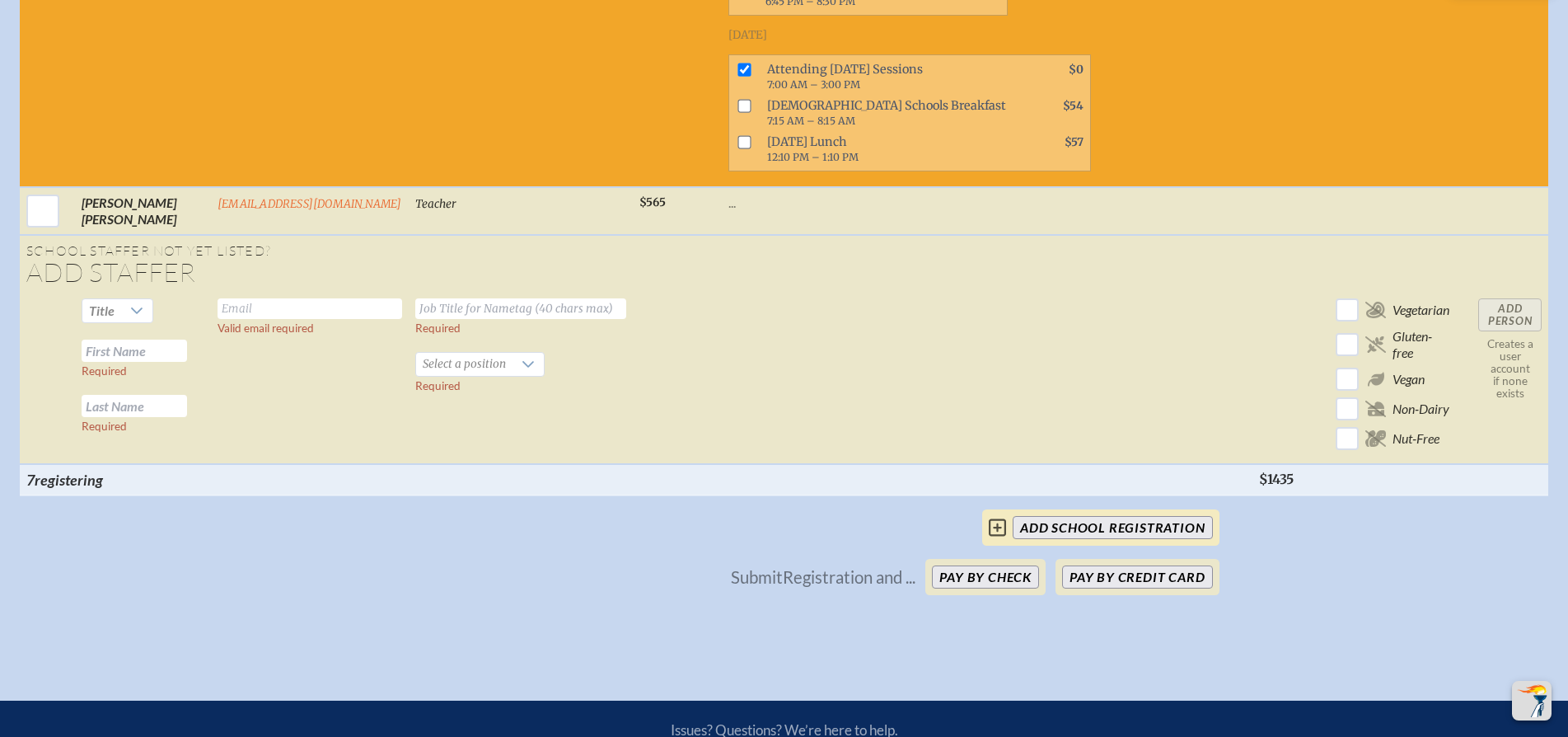
click at [1111, 539] on input "add School Registration" at bounding box center [1112, 528] width 199 height 23
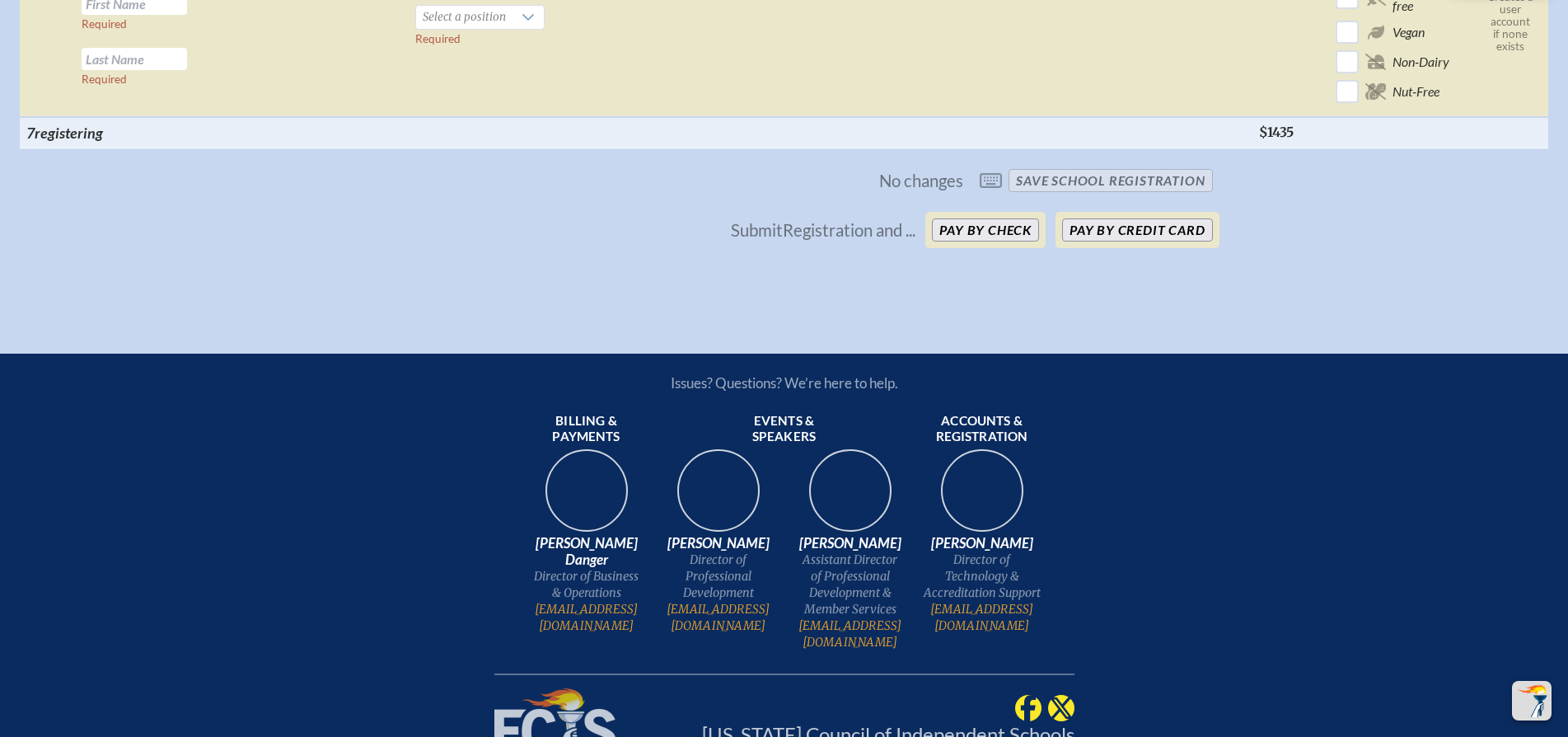
scroll to position [6807, 0]
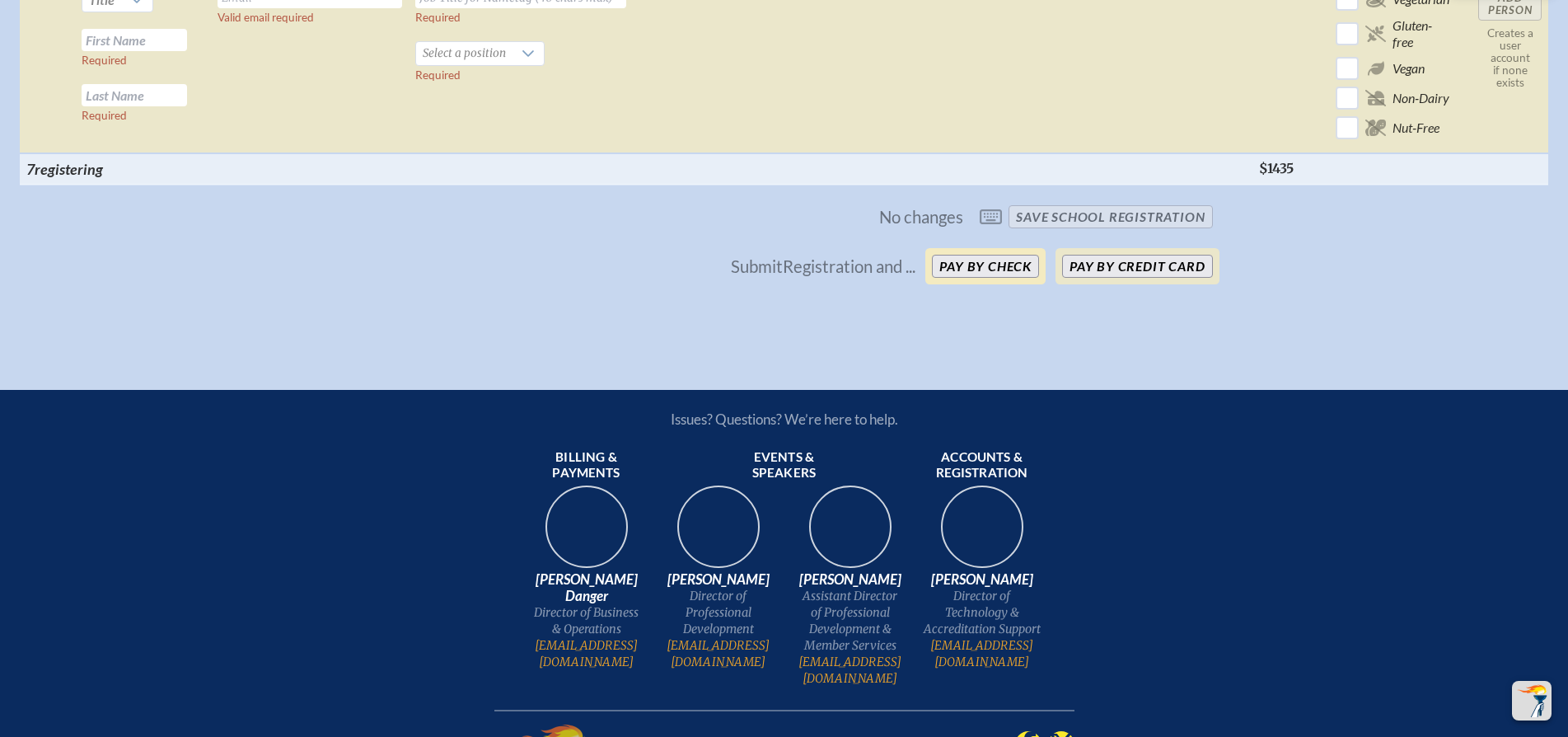
click at [985, 278] on button "Pay by Check" at bounding box center [985, 266] width 107 height 23
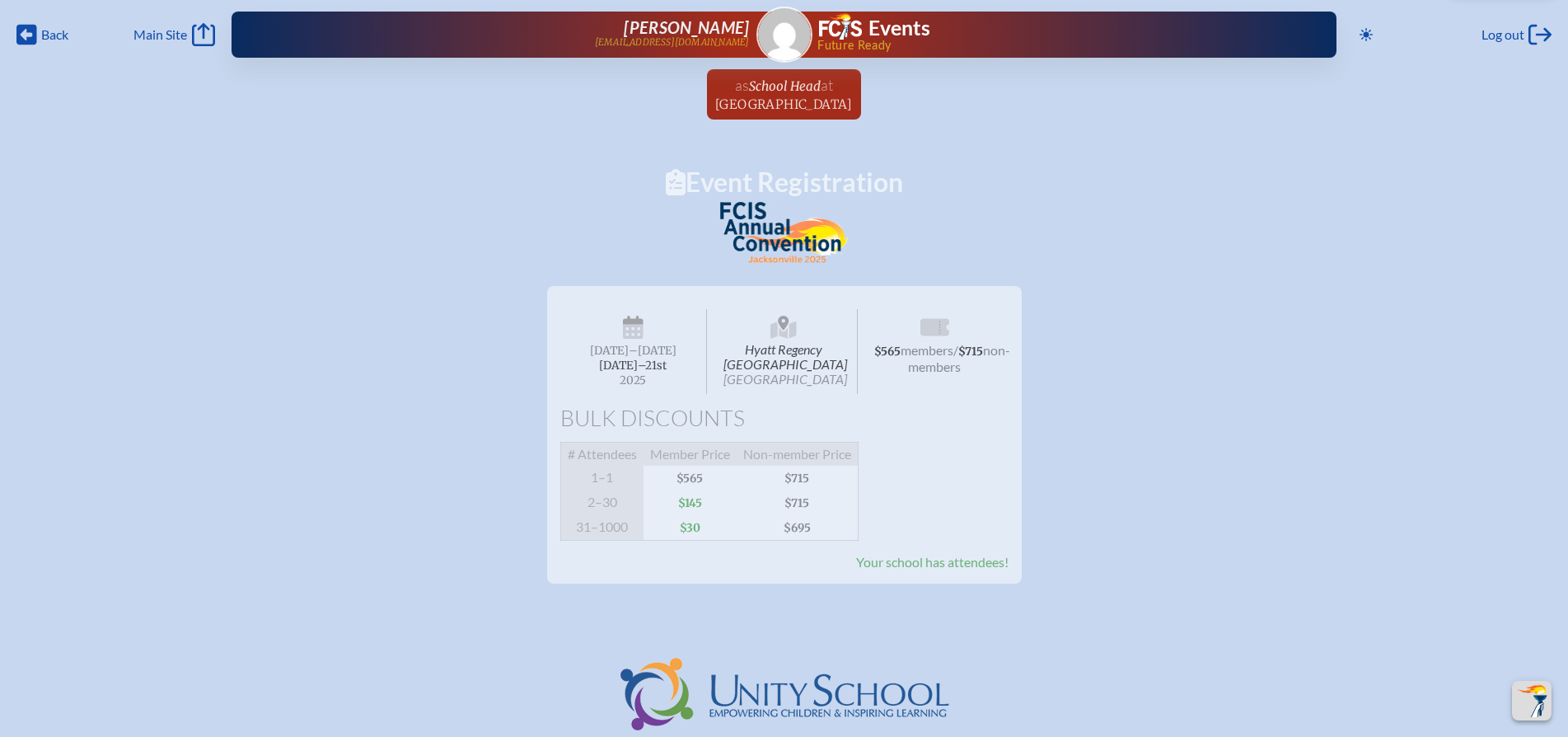
scroll to position [645, 0]
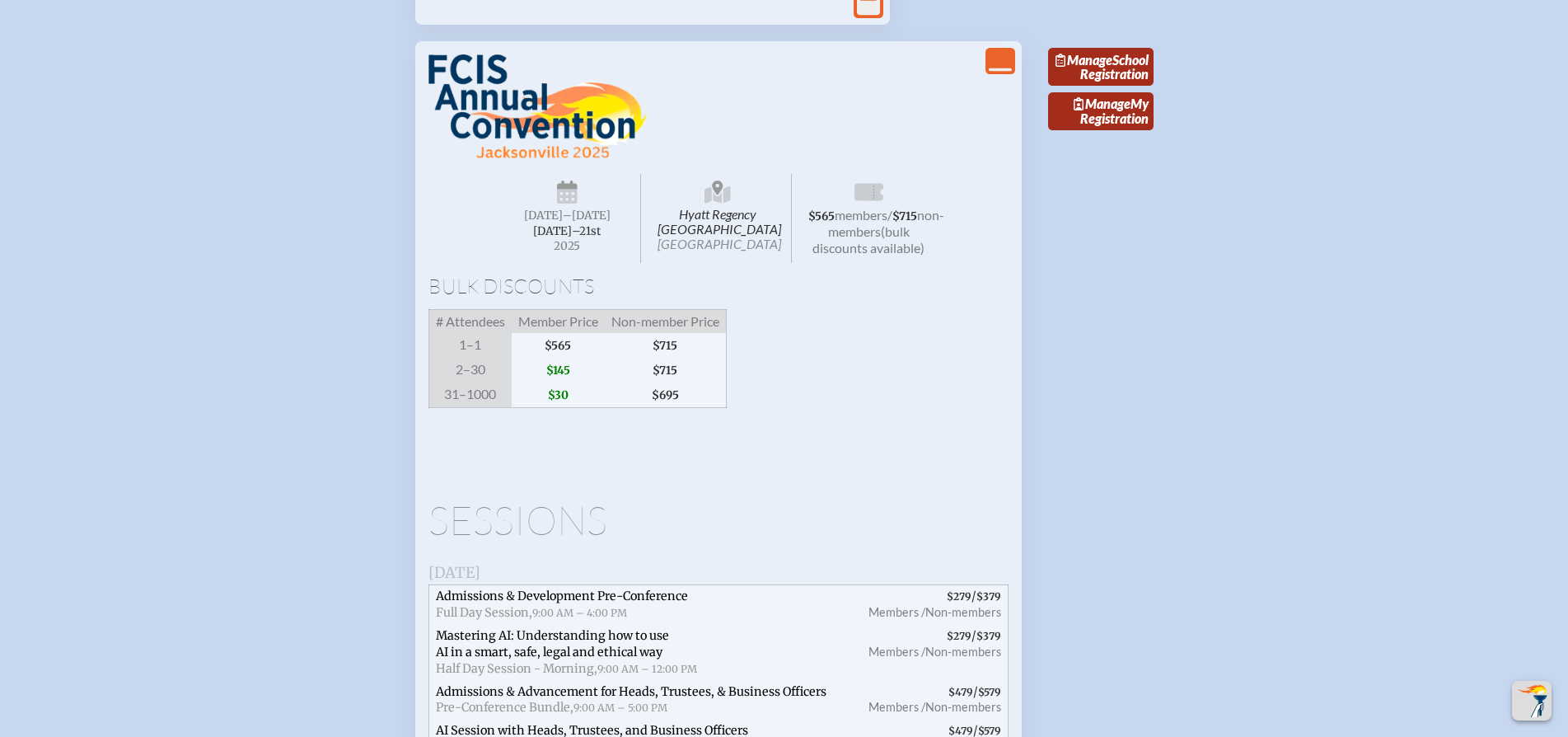
scroll to position [2456, 0]
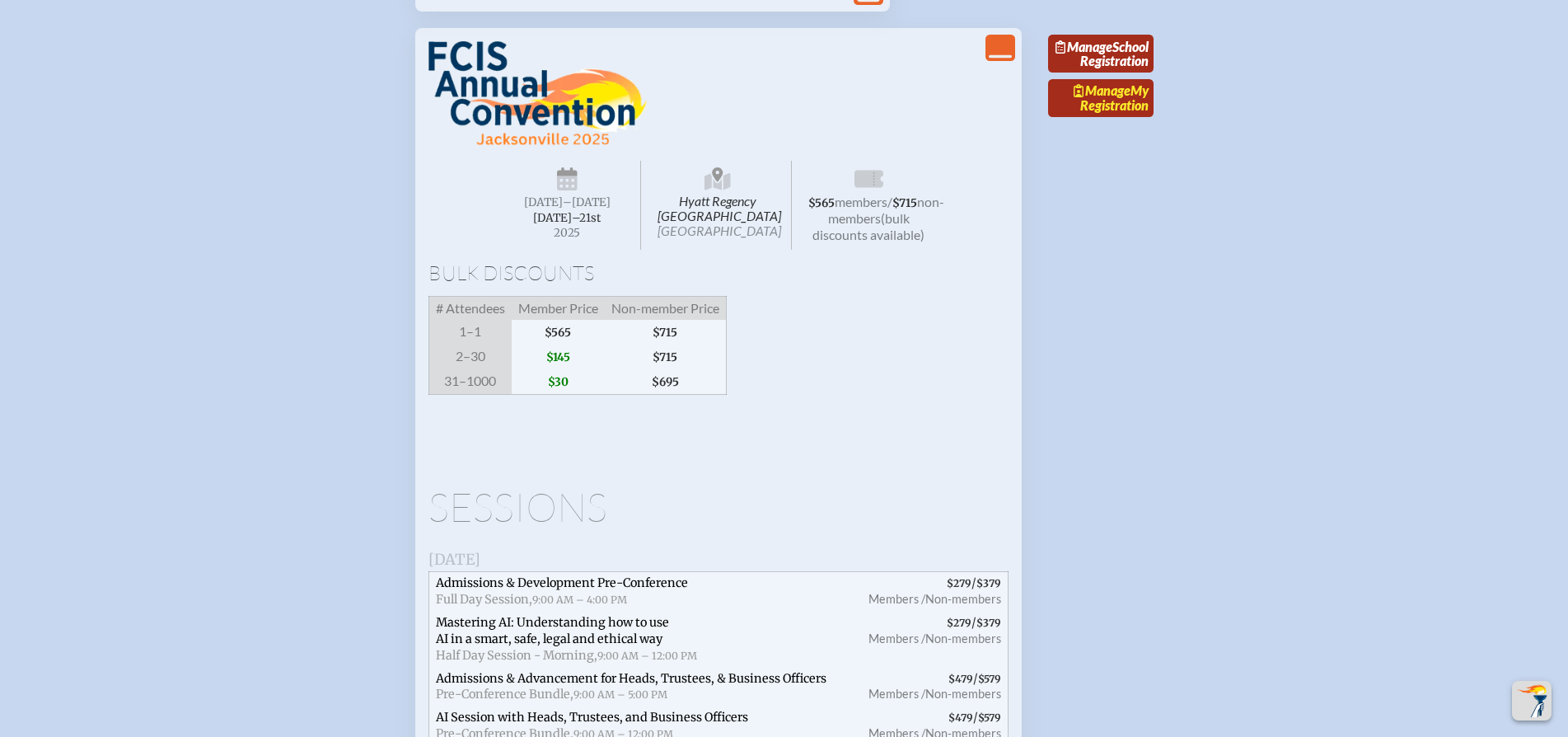
click at [1130, 117] on link "Manage My Registration" at bounding box center [1101, 97] width 105 height 38
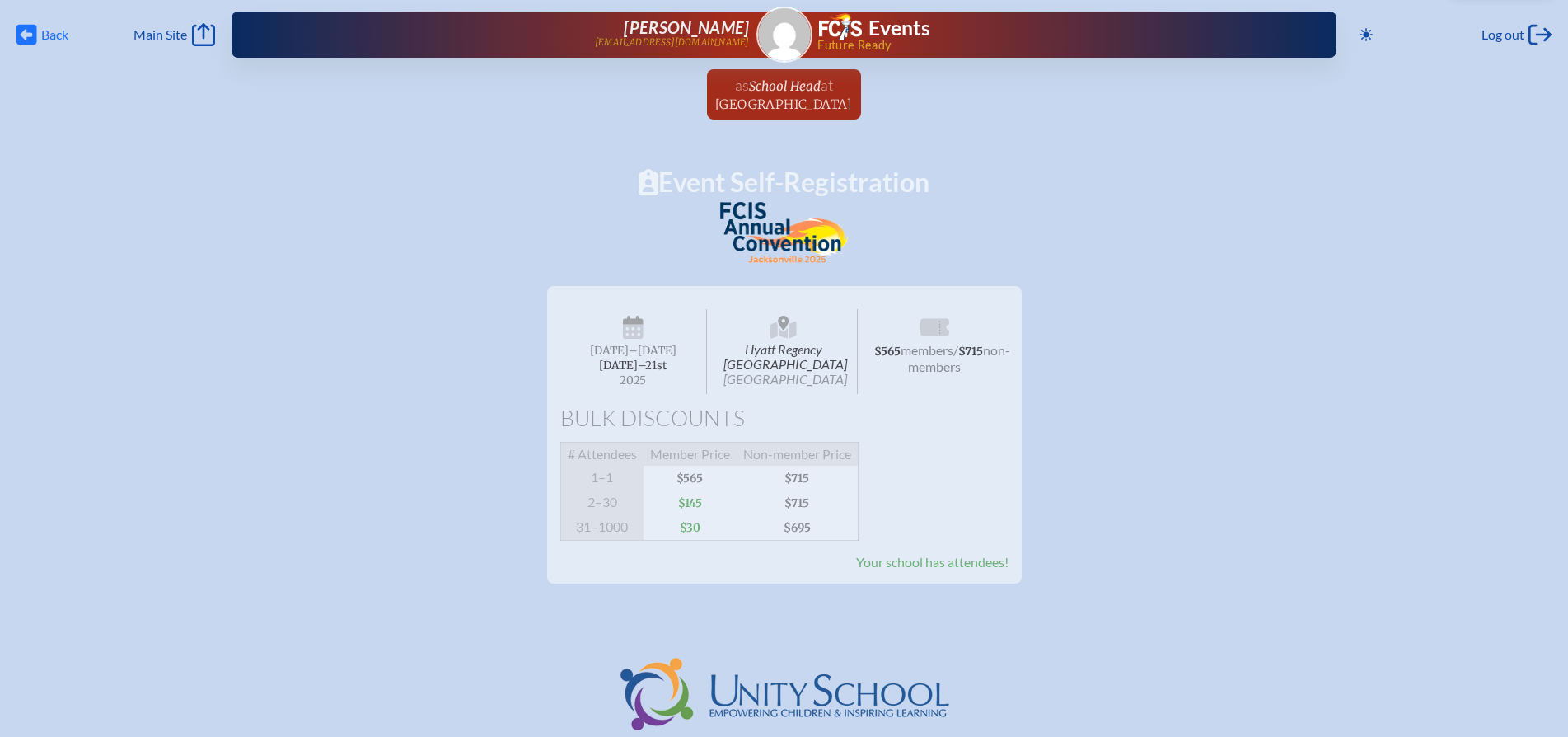
click at [28, 25] on icon at bounding box center [27, 35] width 21 height 21
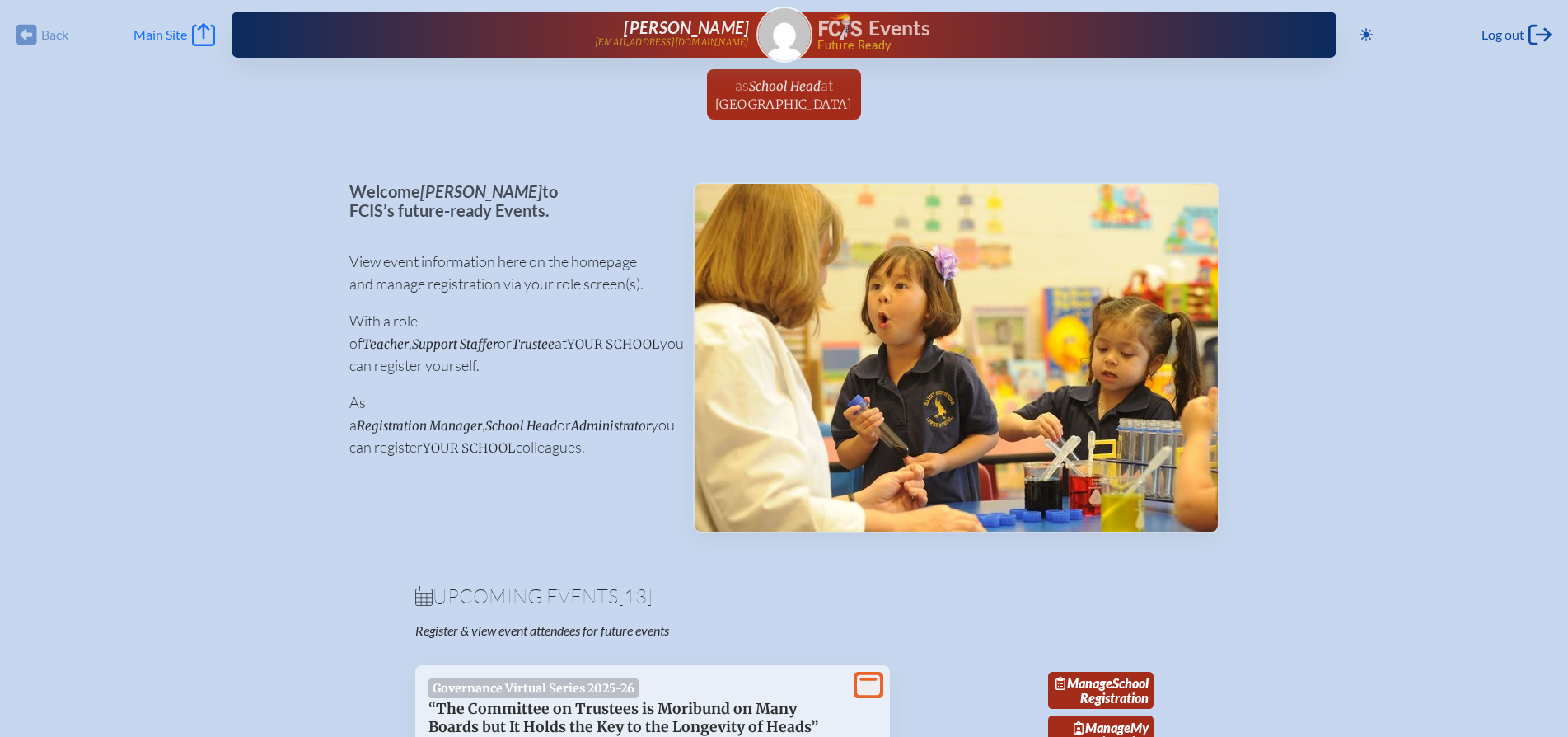
click at [164, 27] on span "Main Site" at bounding box center [160, 34] width 54 height 17
